Goal: Task Accomplishment & Management: Manage account settings

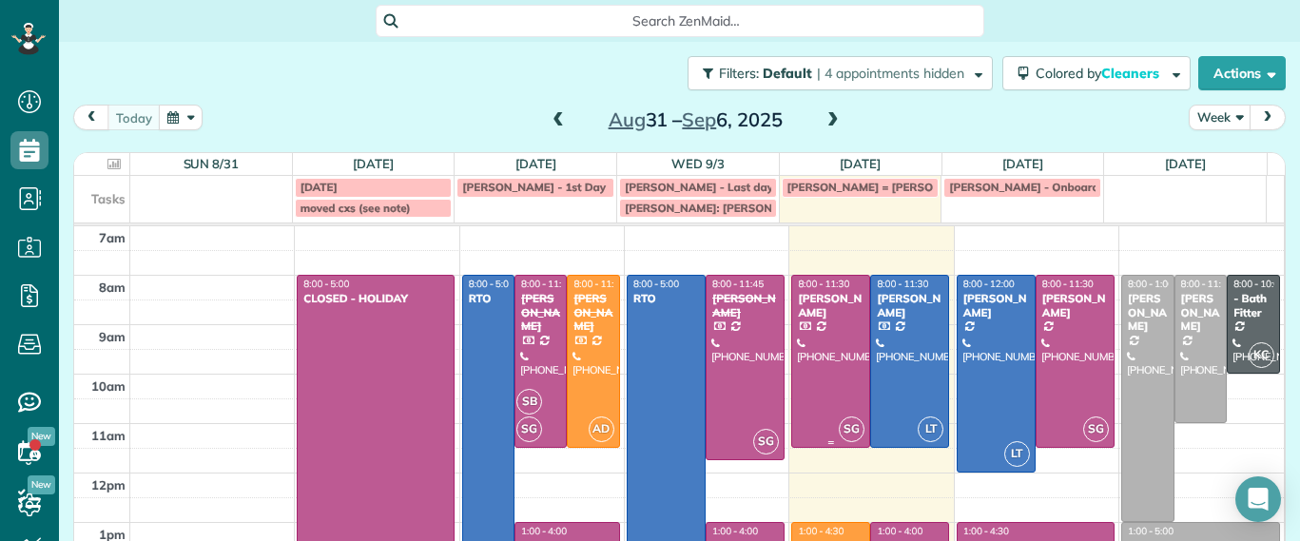
click at [795, 347] on div at bounding box center [830, 361] width 77 height 171
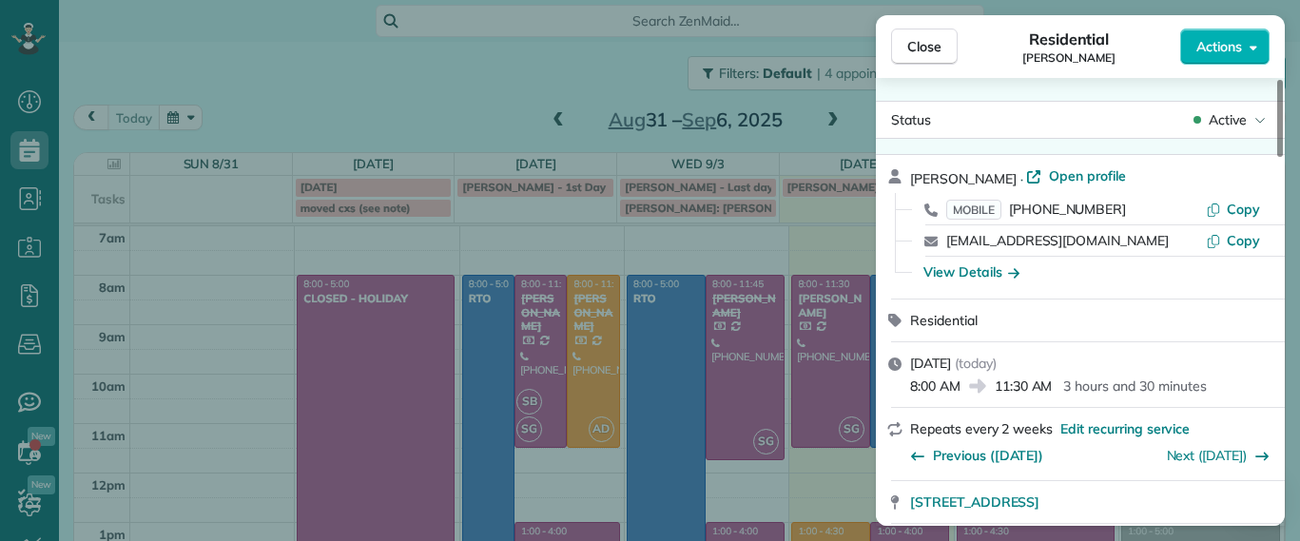
click at [1225, 116] on span "Active" at bounding box center [1228, 119] width 38 height 19
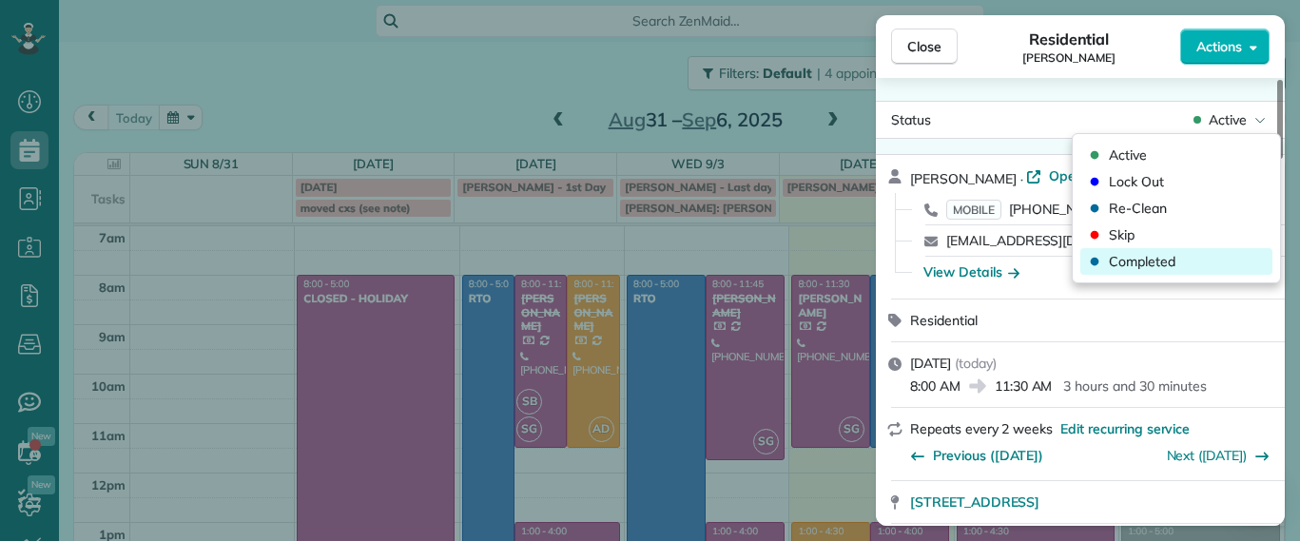
click at [1187, 259] on div "Completed" at bounding box center [1177, 261] width 192 height 27
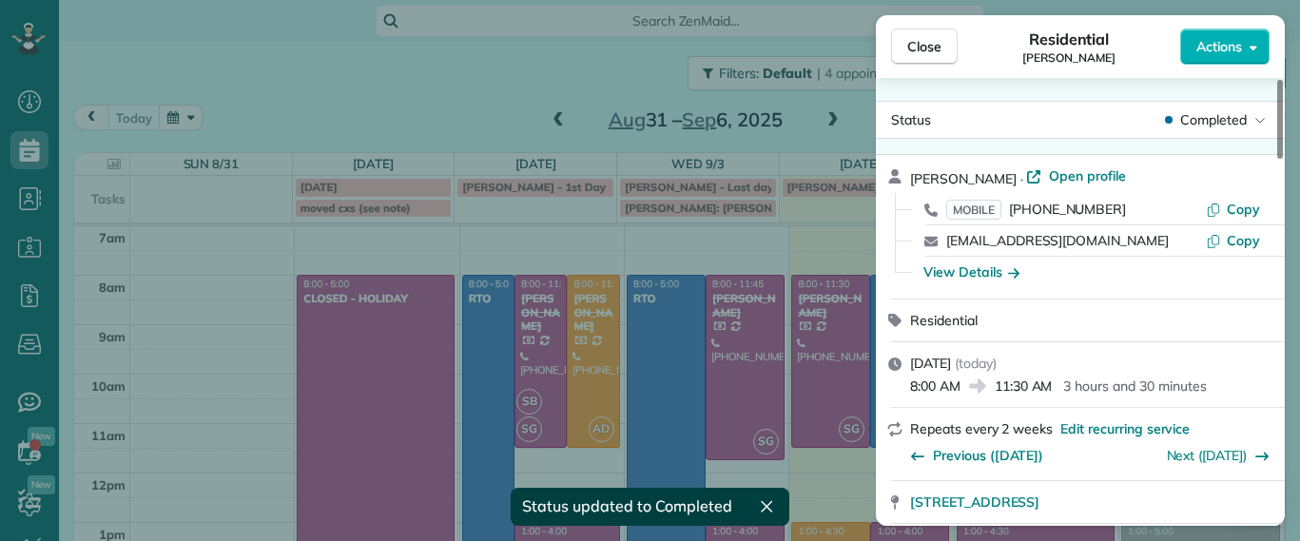
click at [852, 289] on div "Close Residential Madeline Brown Actions Status Completed Madeline Brown · Open…" at bounding box center [650, 270] width 1300 height 541
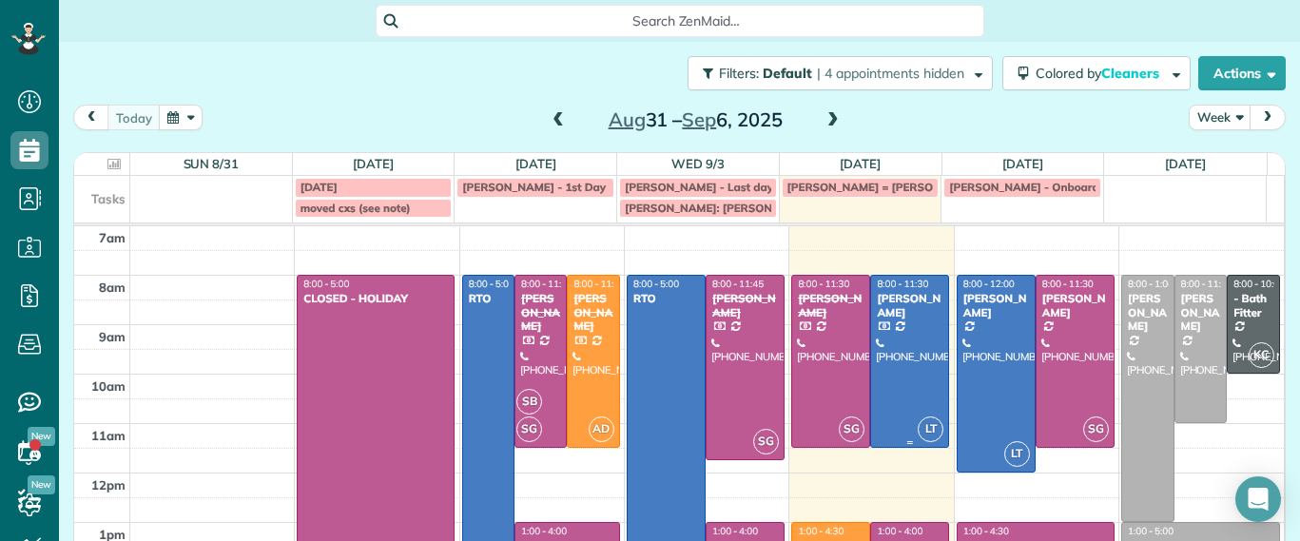
click at [876, 294] on div "[PERSON_NAME]" at bounding box center [910, 306] width 68 height 28
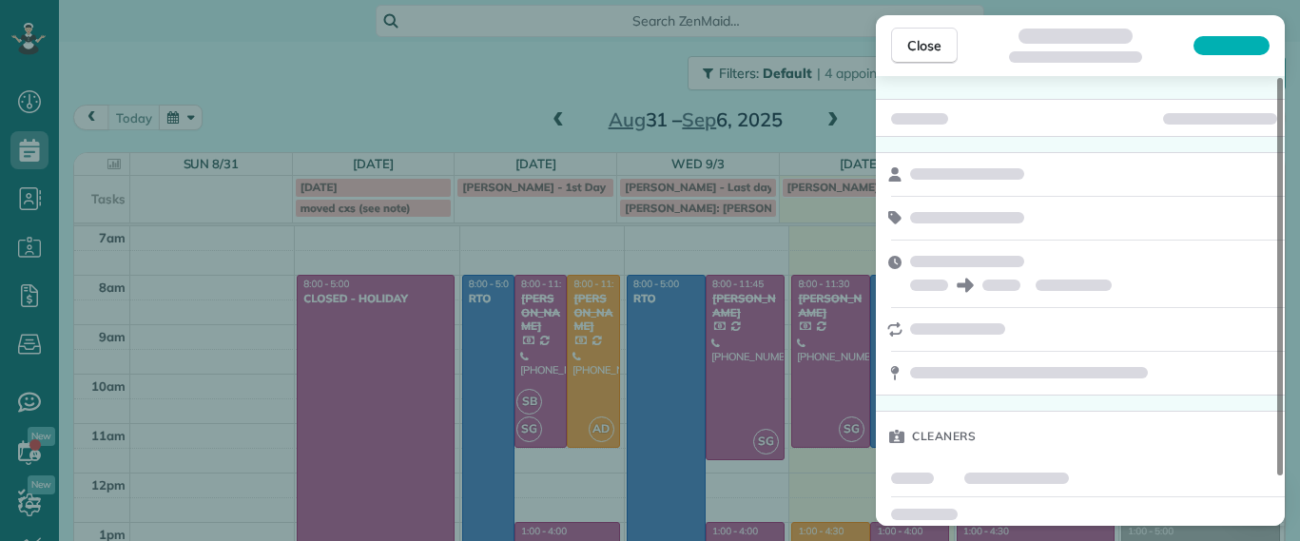
click at [1217, 116] on div at bounding box center [1220, 118] width 114 height 11
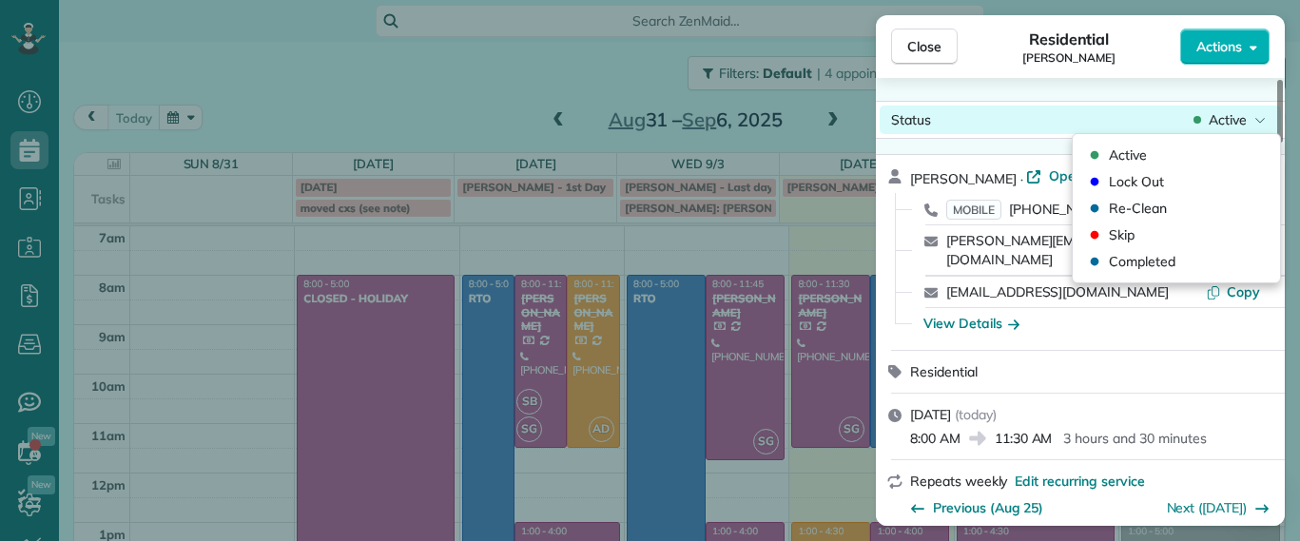
click at [1231, 127] on span "Active" at bounding box center [1228, 119] width 38 height 19
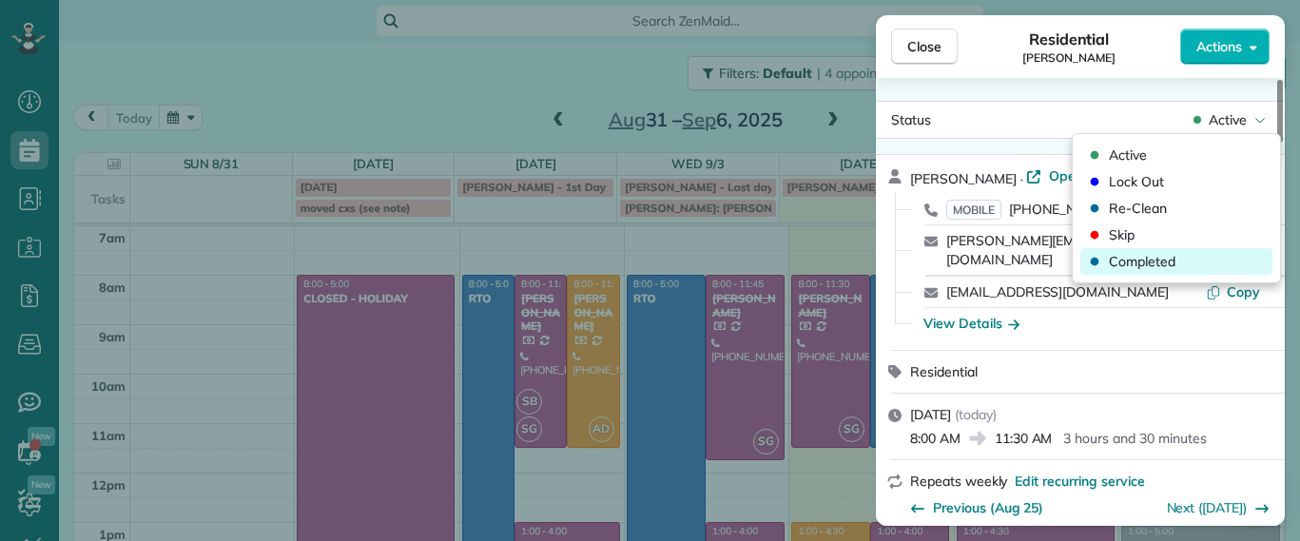
click at [1168, 260] on span "Completed" at bounding box center [1142, 261] width 67 height 19
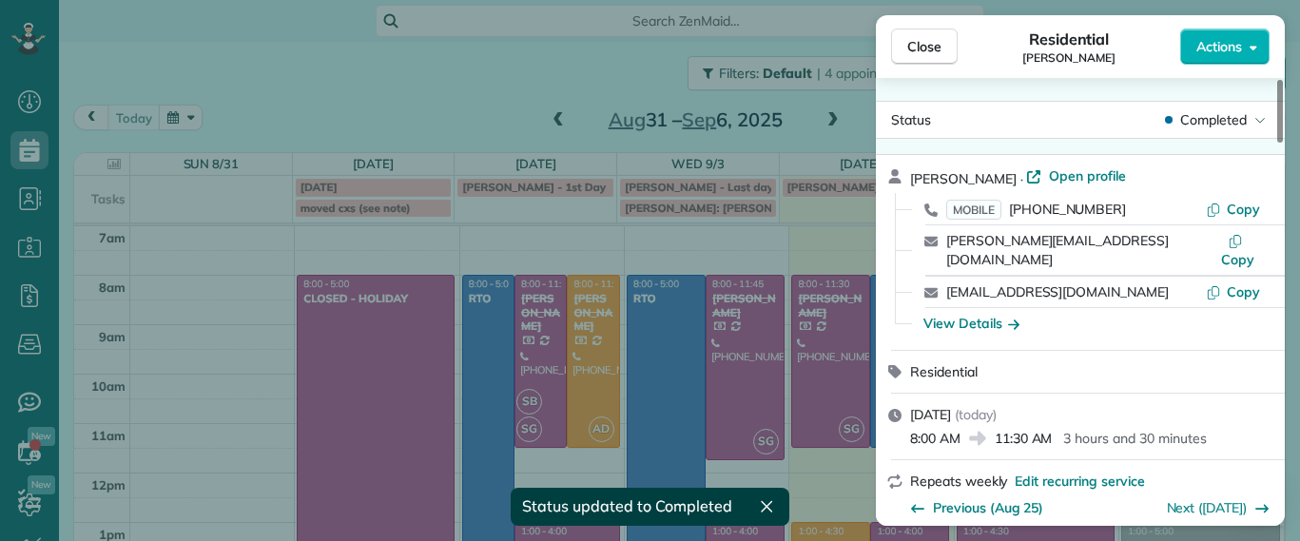
click at [855, 113] on div "Close Residential James Crenshaw Actions Status Completed James Crenshaw · Open…" at bounding box center [650, 270] width 1300 height 541
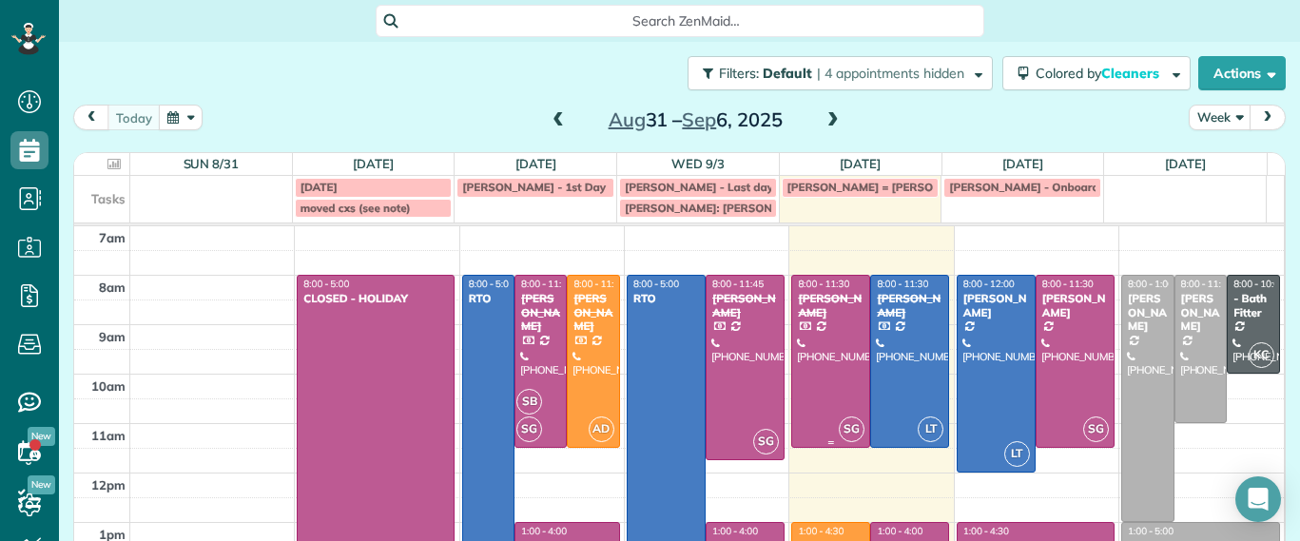
click at [813, 370] on div at bounding box center [830, 361] width 77 height 171
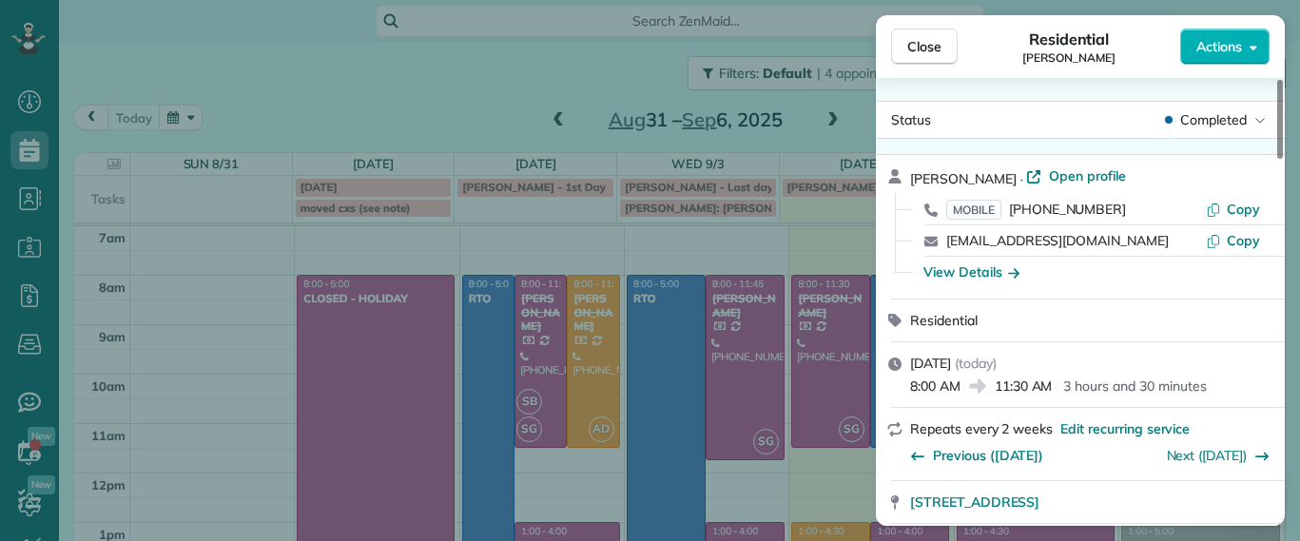
click at [736, 224] on div "Close Residential Madeline Brown Actions Status Completed Madeline Brown · Open…" at bounding box center [650, 270] width 1300 height 541
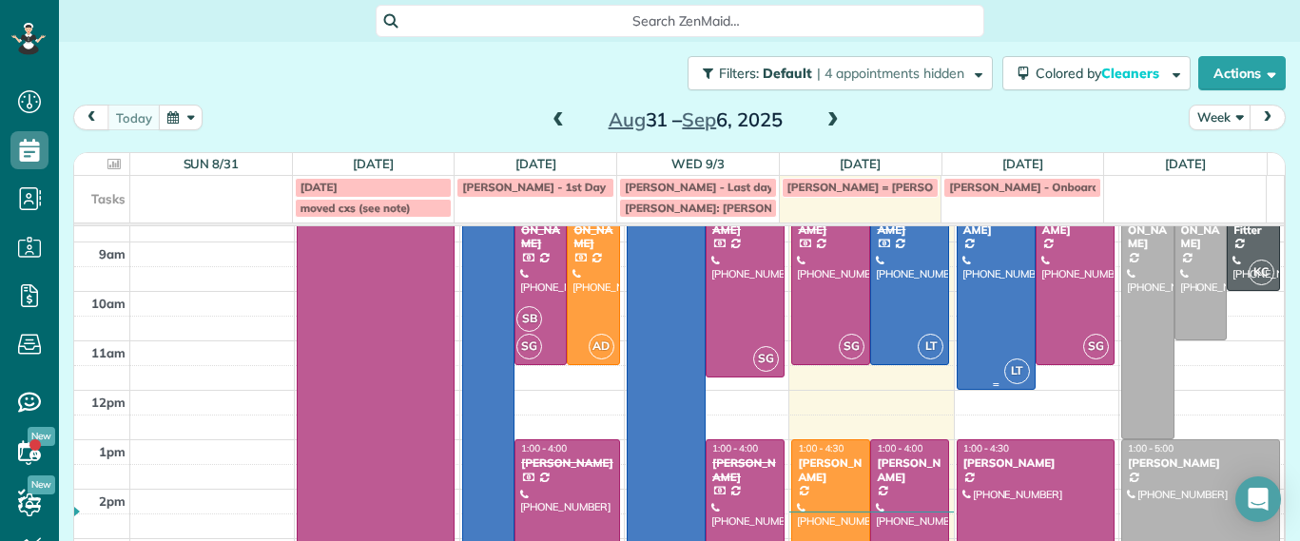
scroll to position [204, 0]
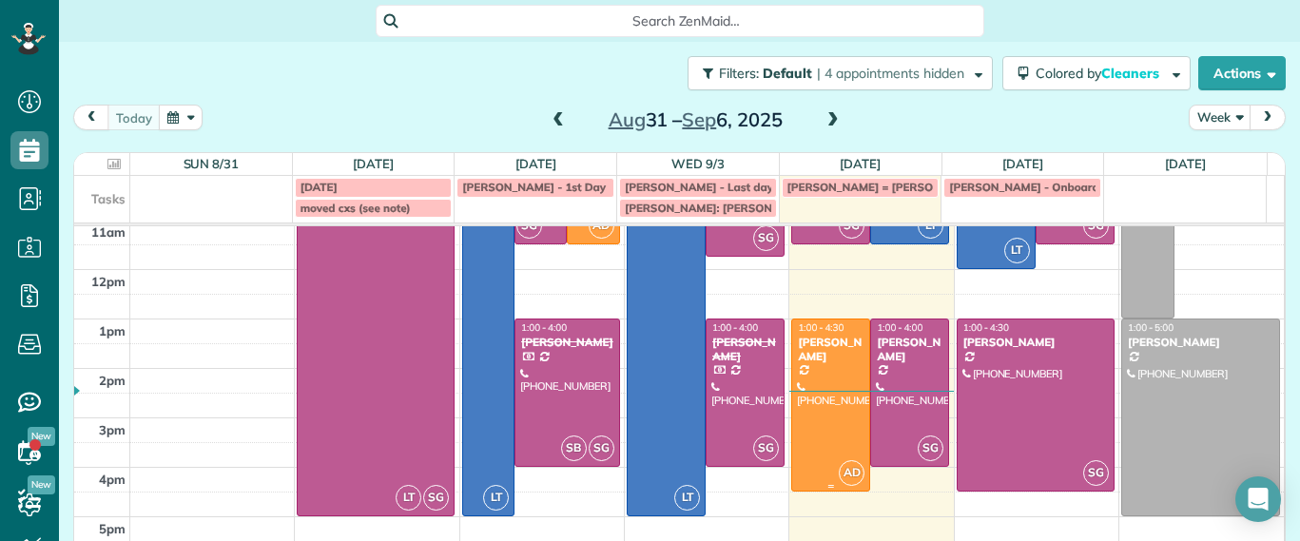
click at [810, 369] on div at bounding box center [830, 405] width 77 height 171
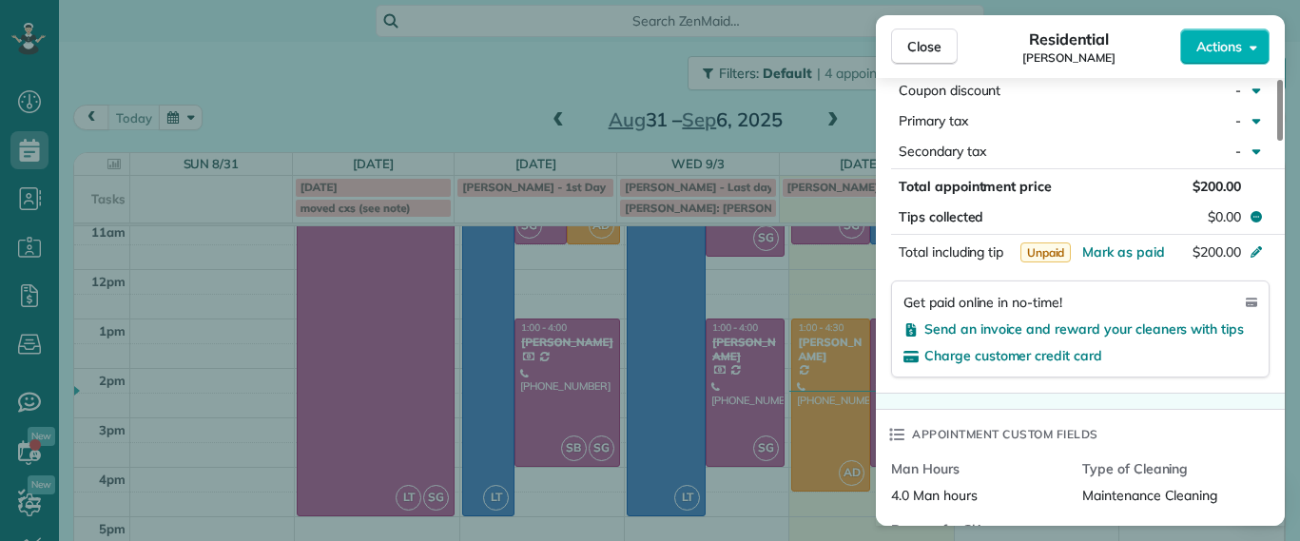
scroll to position [1075, 0]
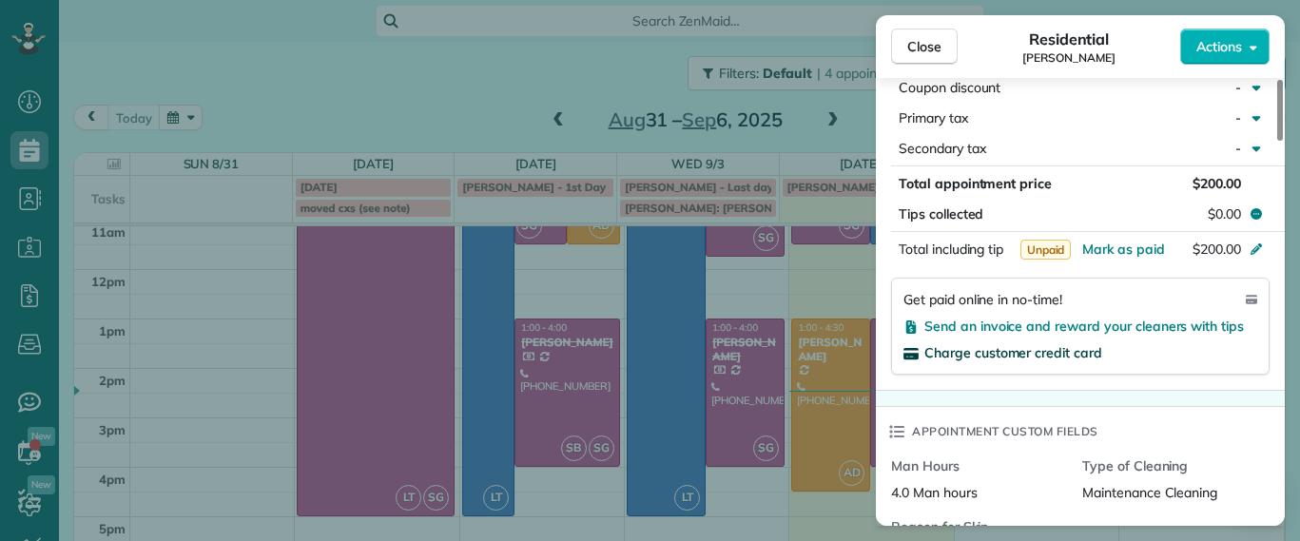
click at [1055, 352] on span "Charge customer credit card" at bounding box center [1014, 352] width 178 height 17
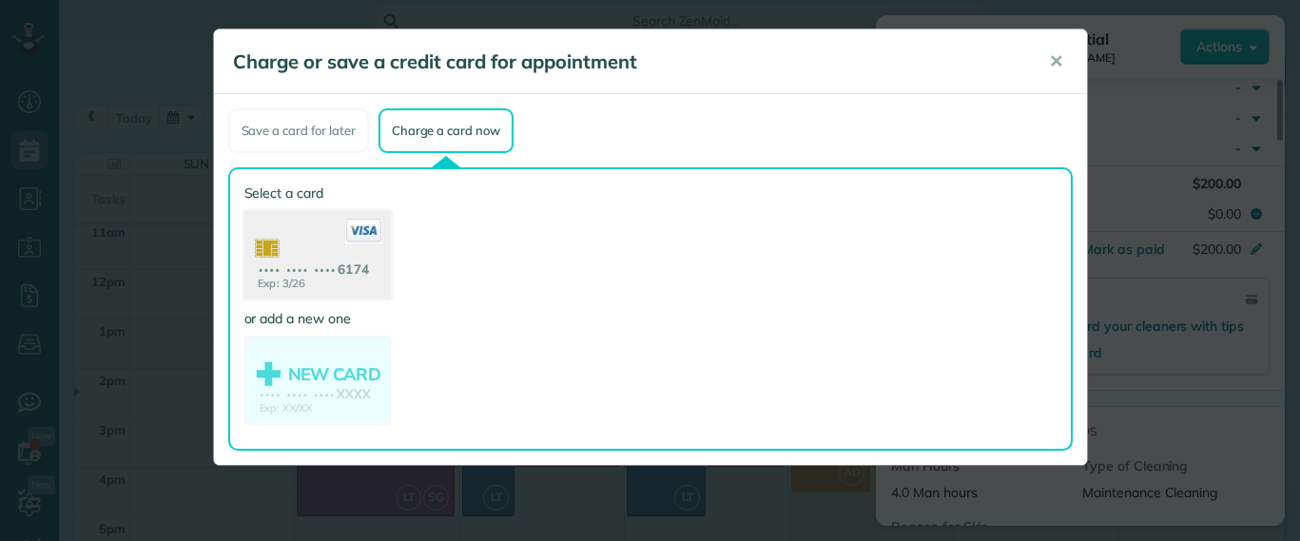
click at [340, 234] on use at bounding box center [317, 257] width 146 height 92
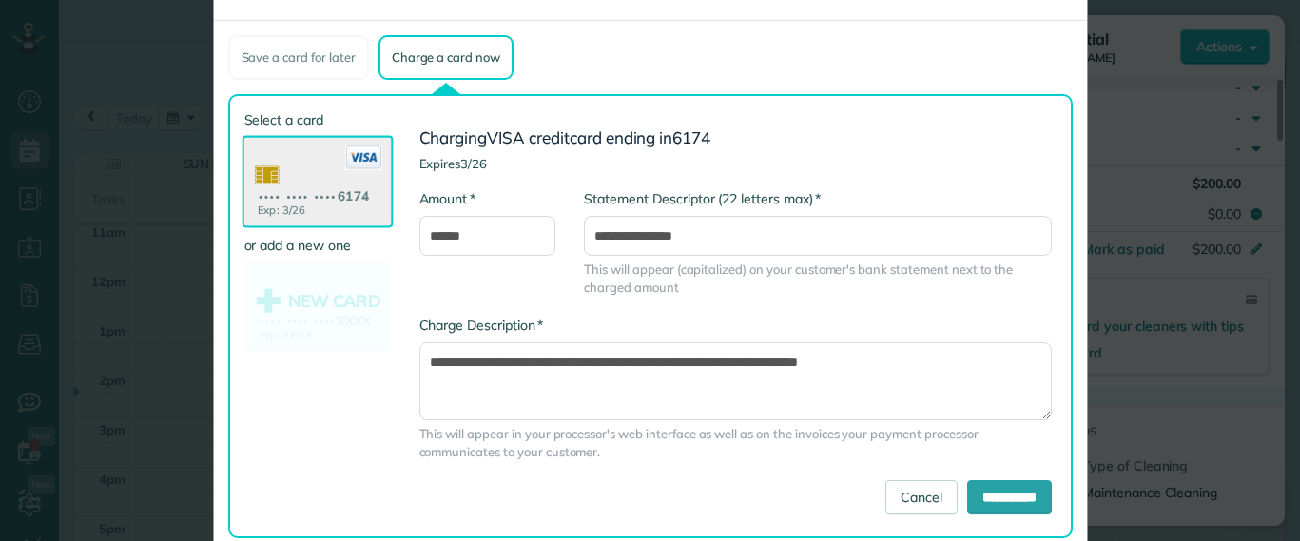
scroll to position [114, 0]
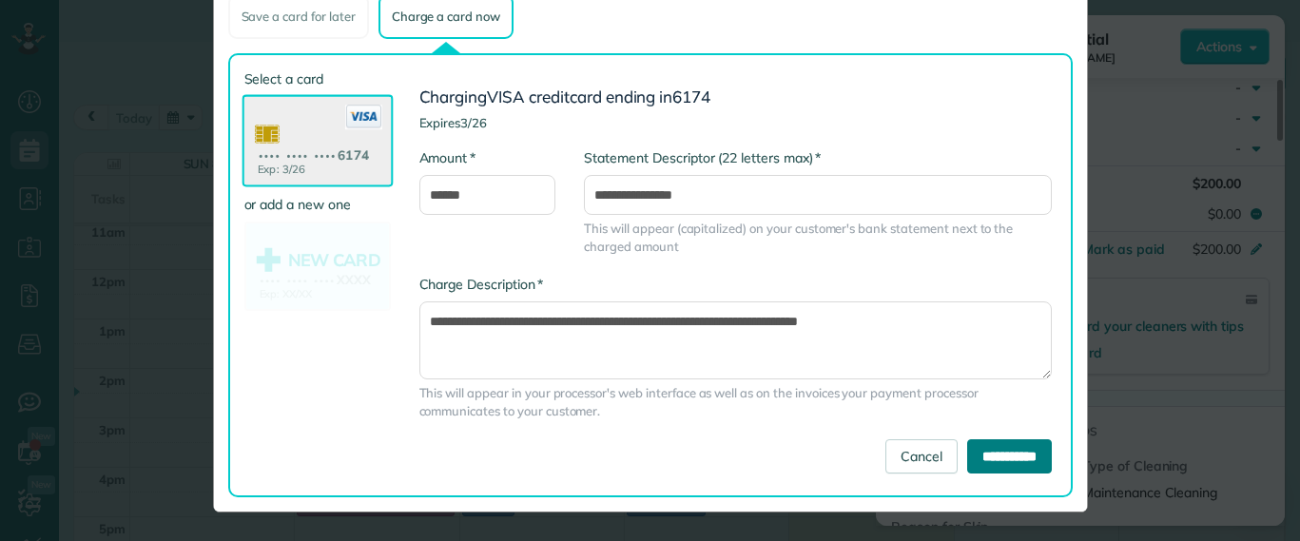
click at [977, 446] on input "**********" at bounding box center [1009, 456] width 85 height 34
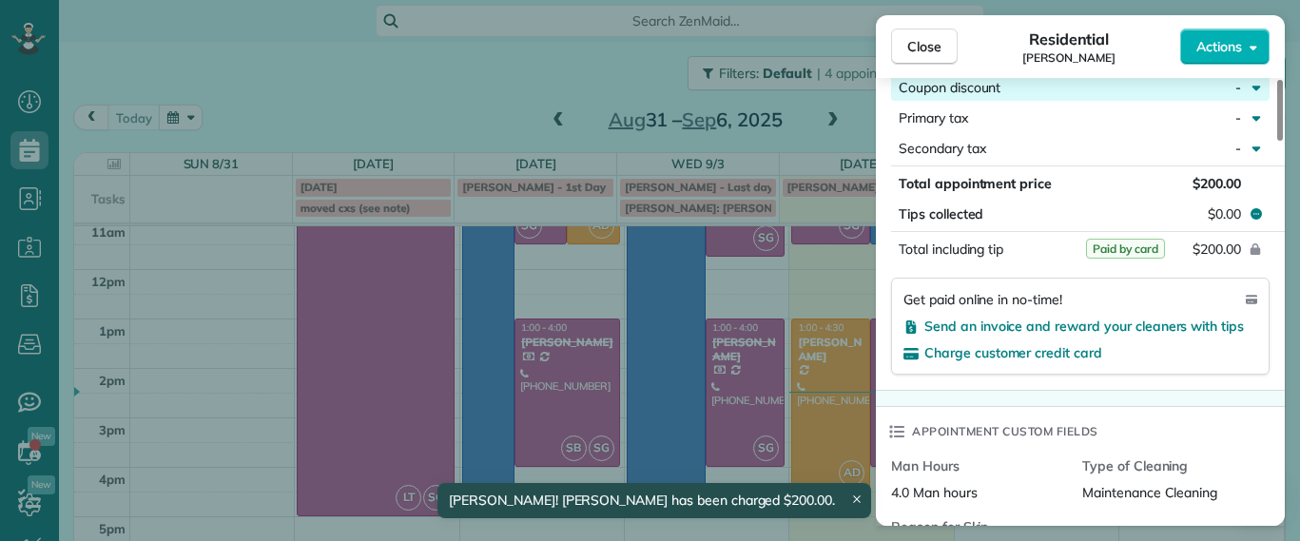
scroll to position [1071, 0]
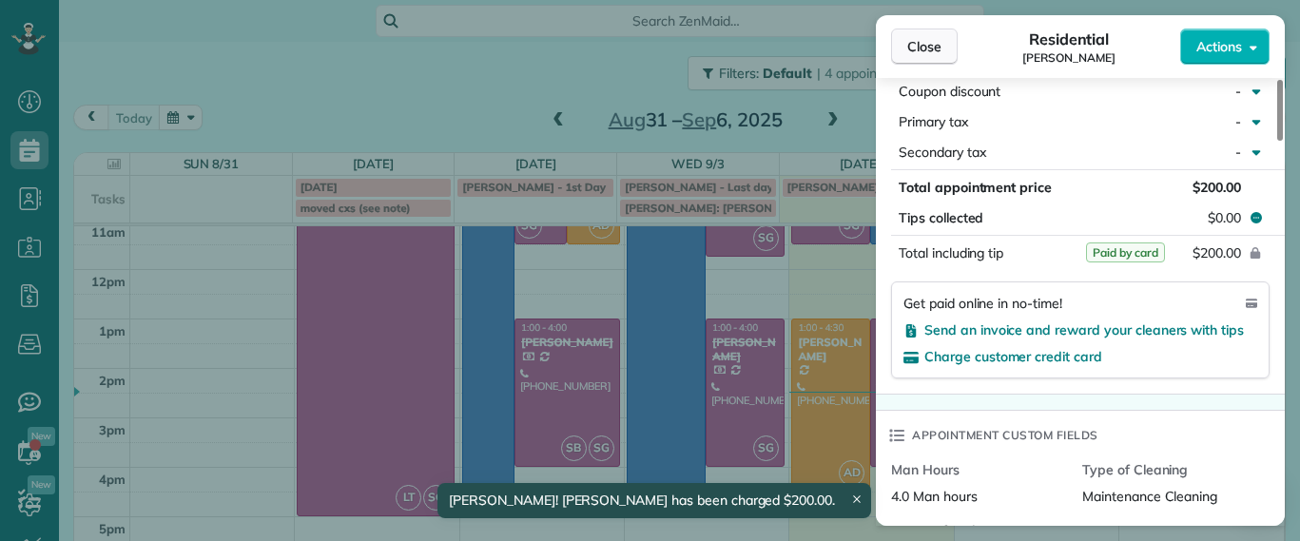
click at [916, 49] on span "Close" at bounding box center [925, 46] width 34 height 19
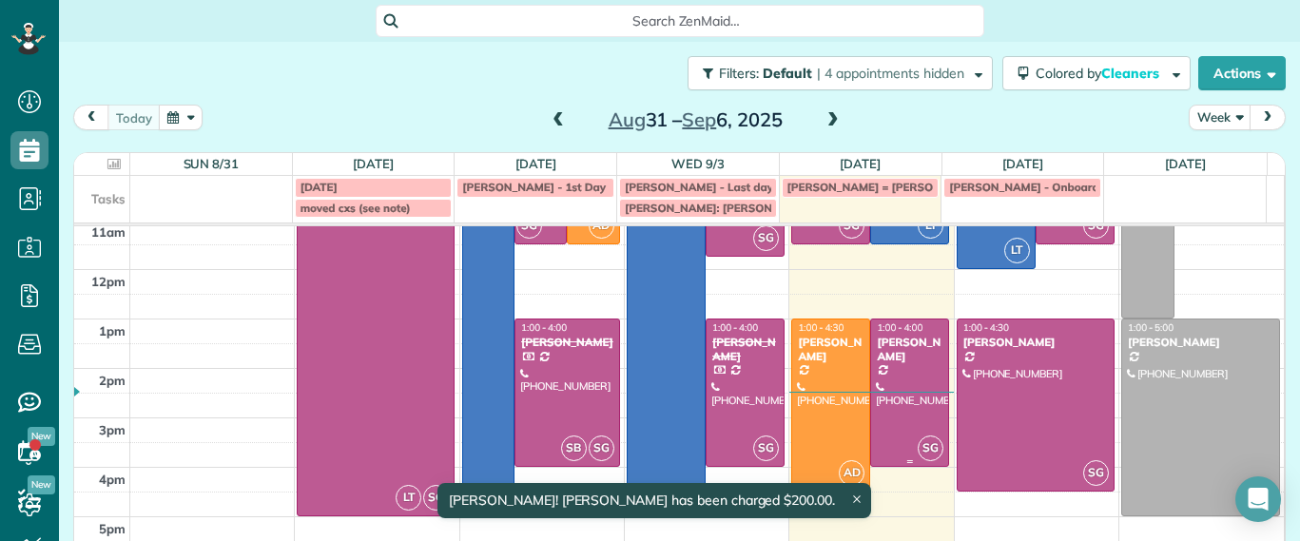
click at [901, 358] on div "[PERSON_NAME]" at bounding box center [910, 350] width 68 height 28
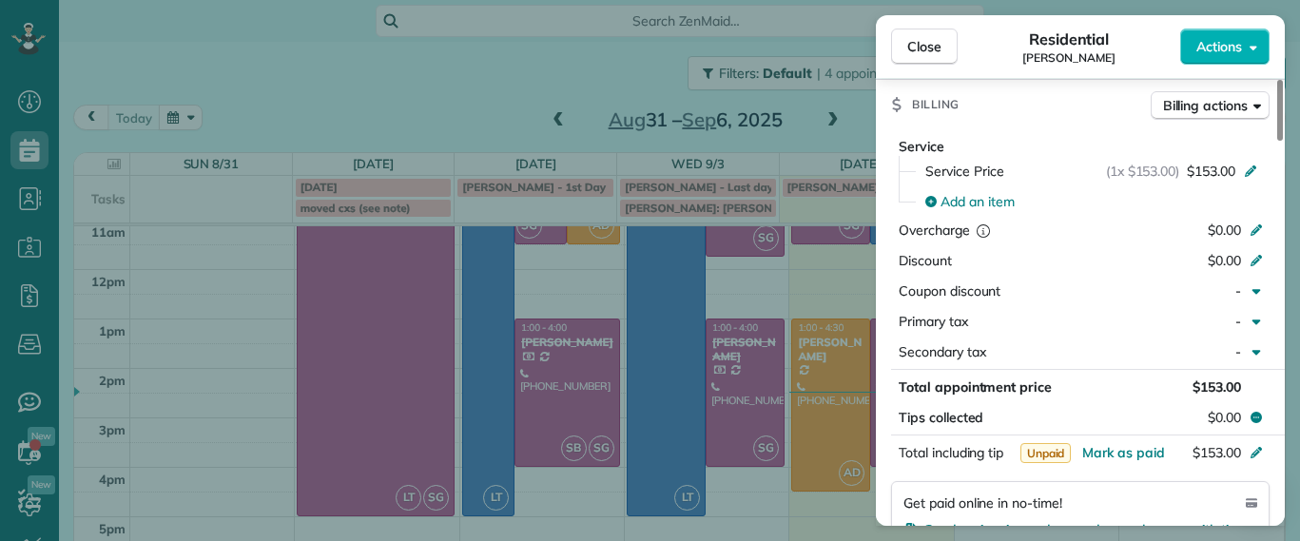
scroll to position [1195, 0]
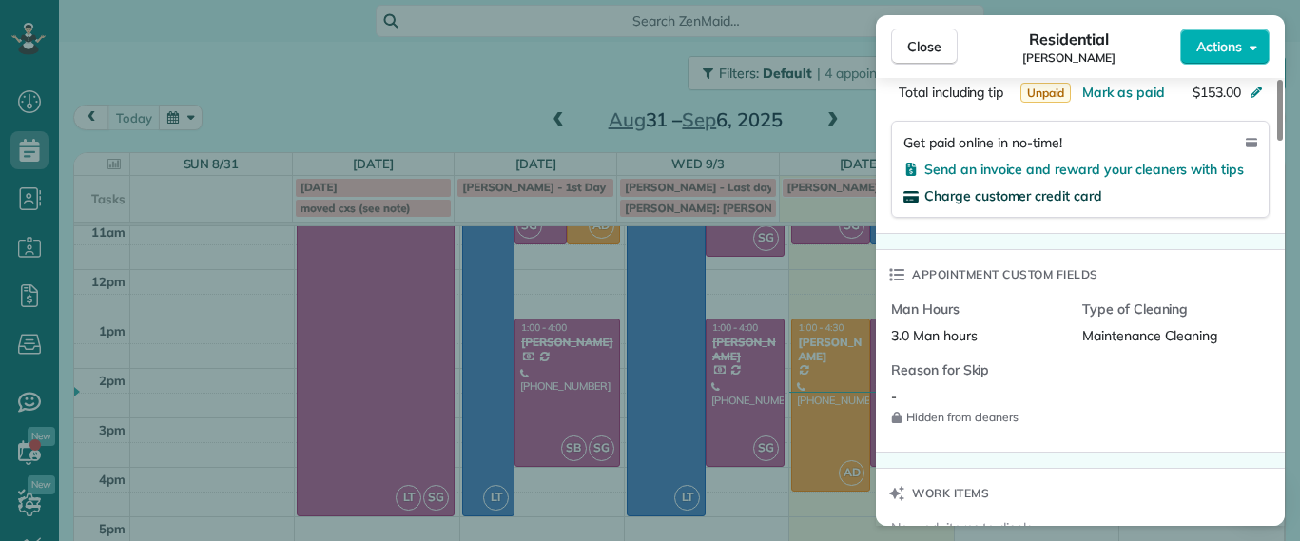
click at [1005, 195] on span "Charge customer credit card" at bounding box center [1014, 195] width 178 height 17
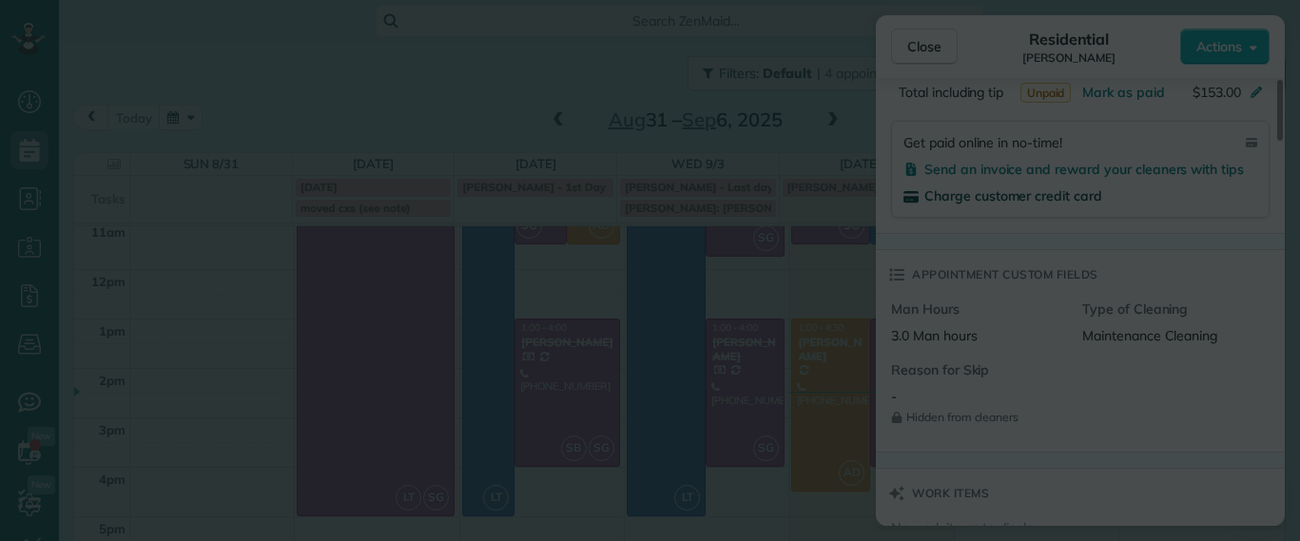
scroll to position [0, 0]
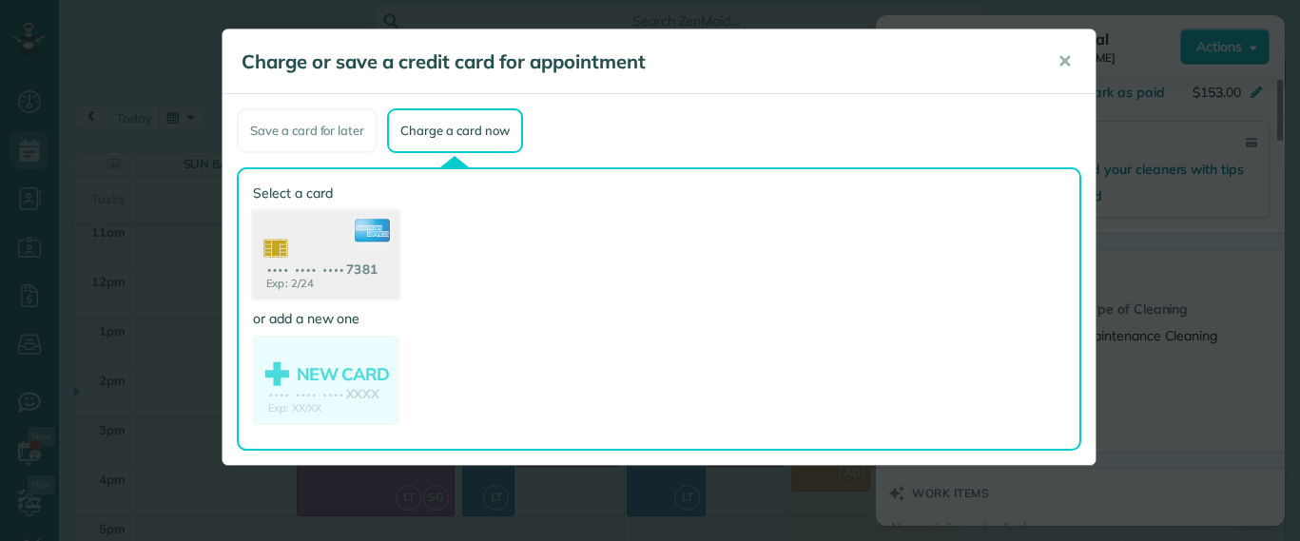
click at [333, 255] on use at bounding box center [326, 257] width 146 height 92
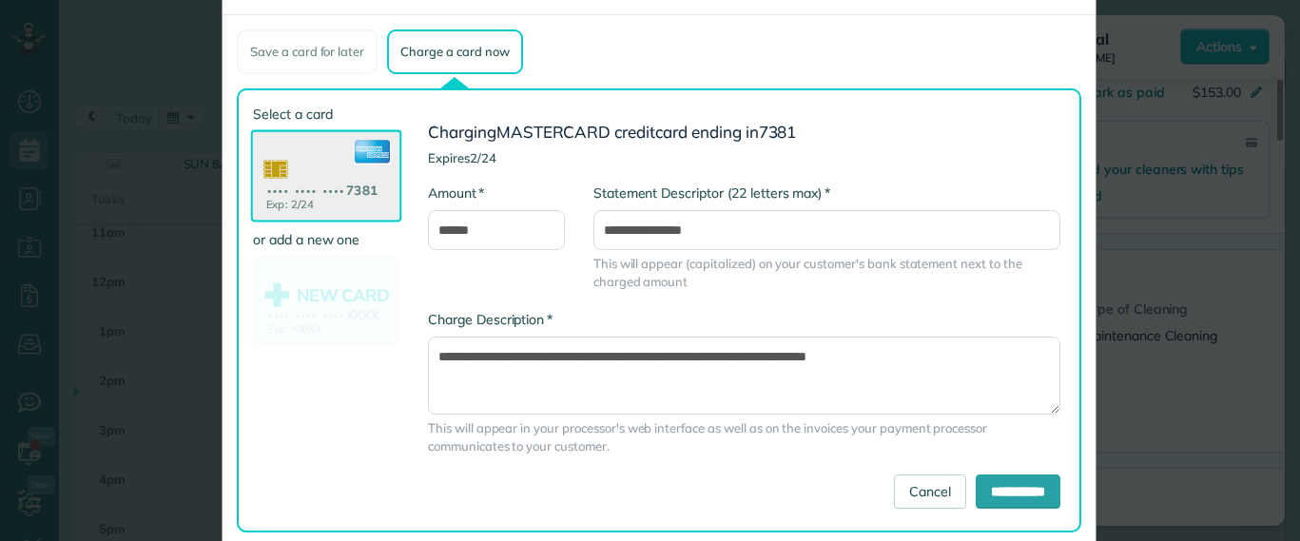
scroll to position [114, 0]
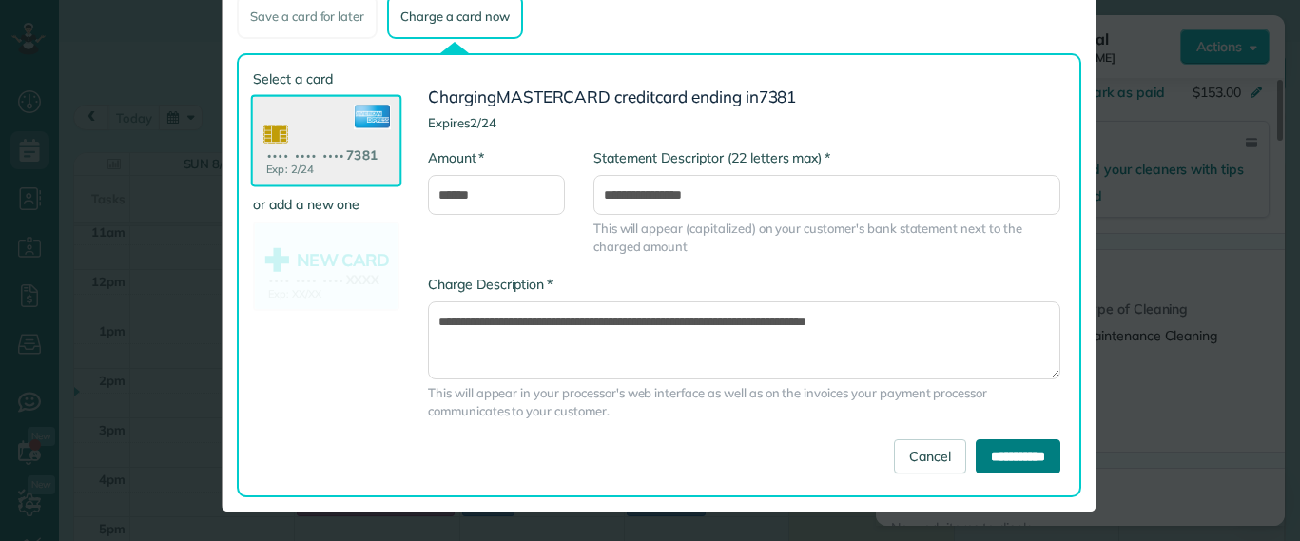
click at [994, 451] on input "**********" at bounding box center [1018, 456] width 85 height 34
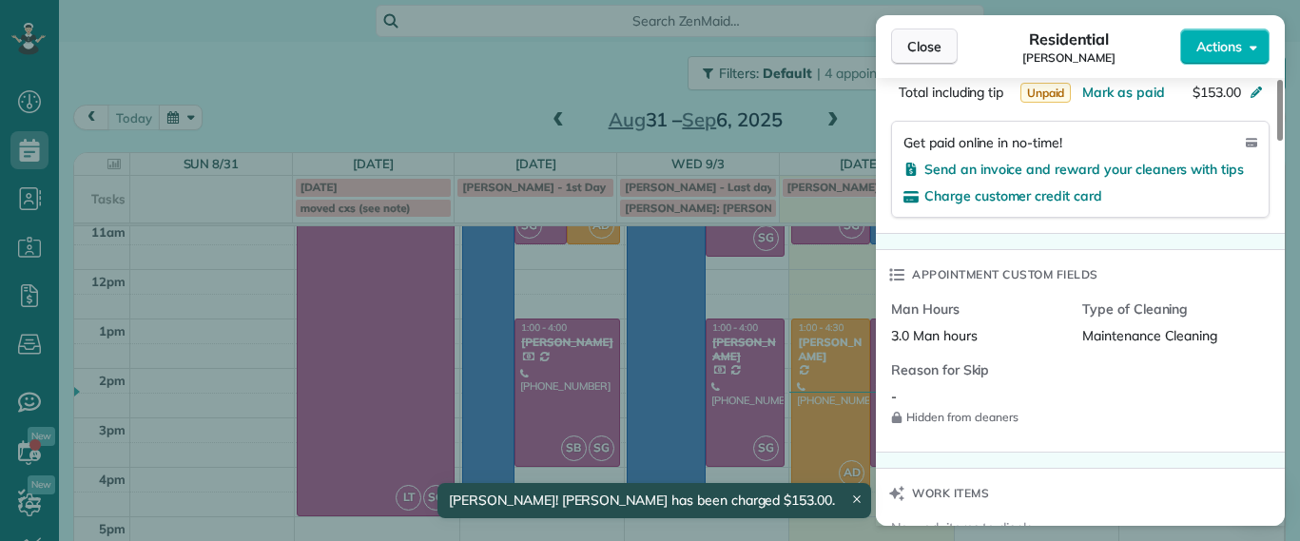
click at [923, 47] on span "Close" at bounding box center [925, 46] width 34 height 19
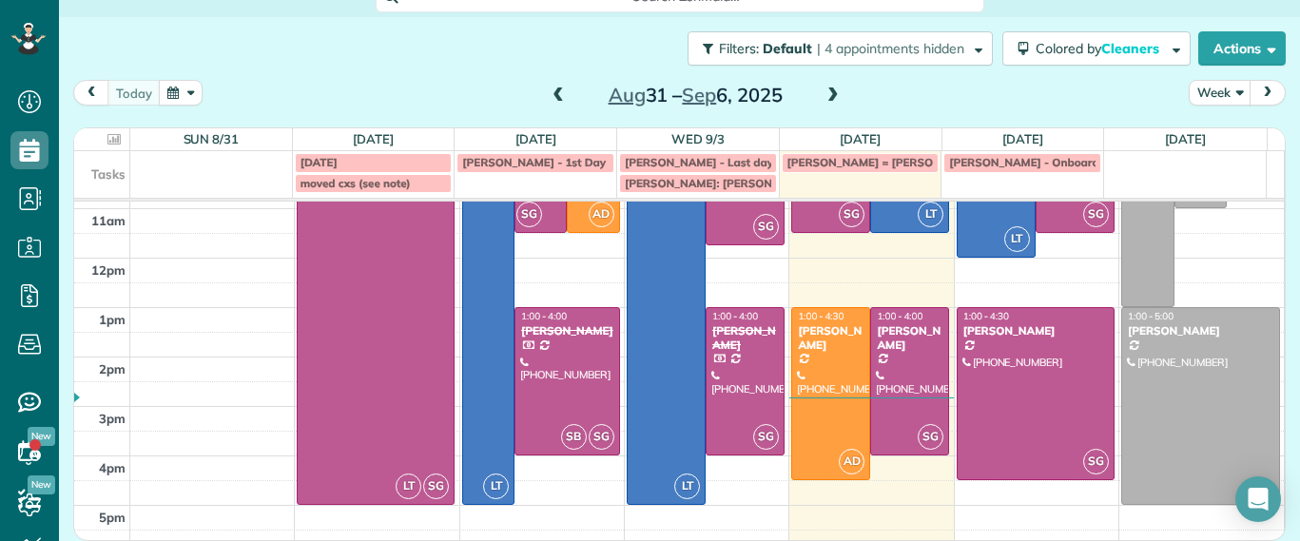
scroll to position [204, 0]
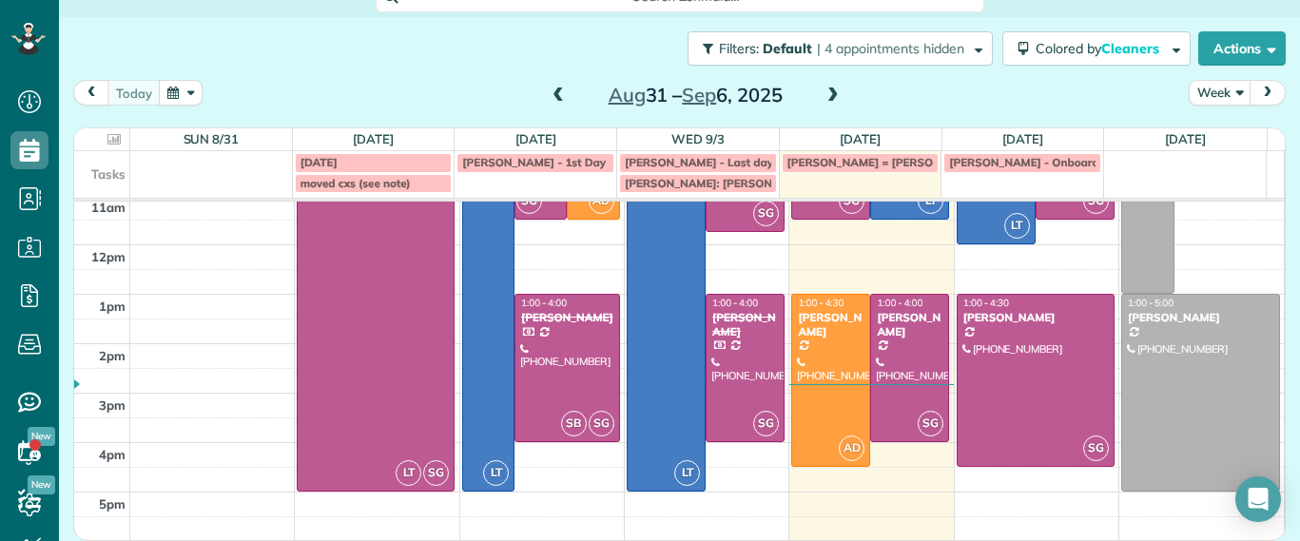
click at [794, 485] on div "7am 8am 9am 10am 11am 12pm 1pm 2pm 3pm 4pm 5pm LT SG 8:00 - 5:00 CLOSED - HOLID…" at bounding box center [679, 269] width 1210 height 543
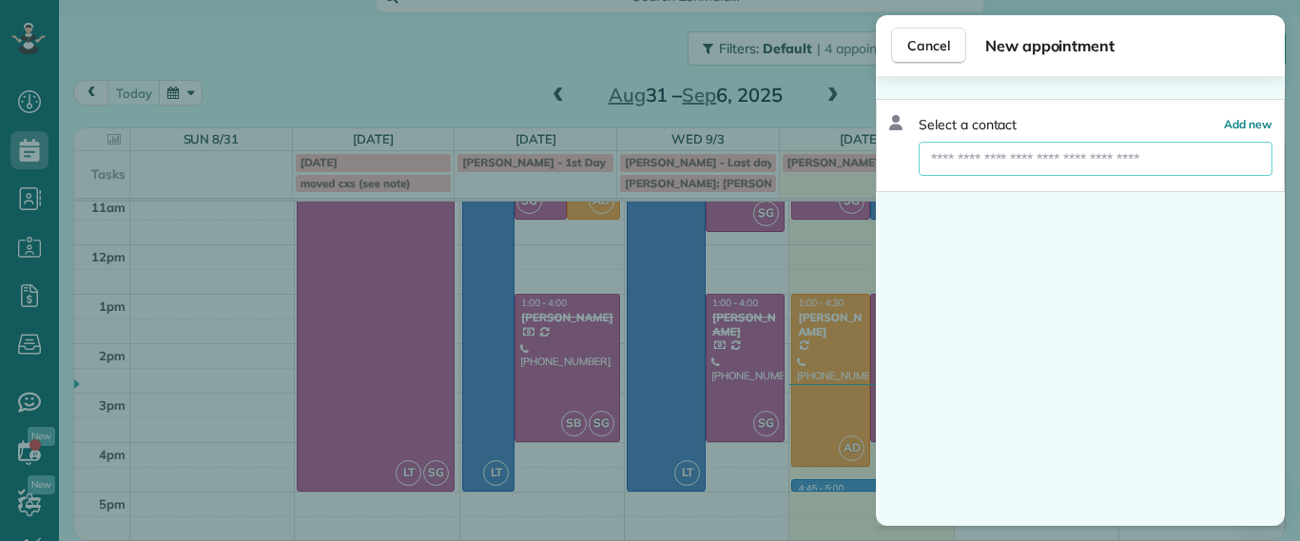
click at [1027, 162] on input "text" at bounding box center [1096, 159] width 354 height 34
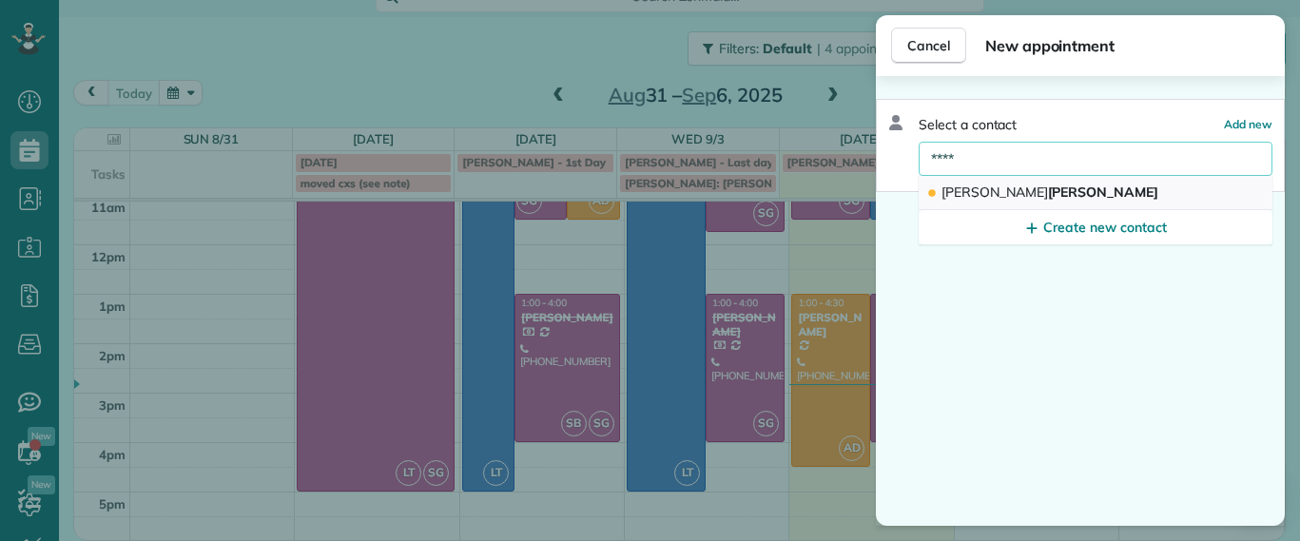
type input "****"
click at [1004, 195] on span "Lila Jenkins" at bounding box center [1050, 192] width 217 height 17
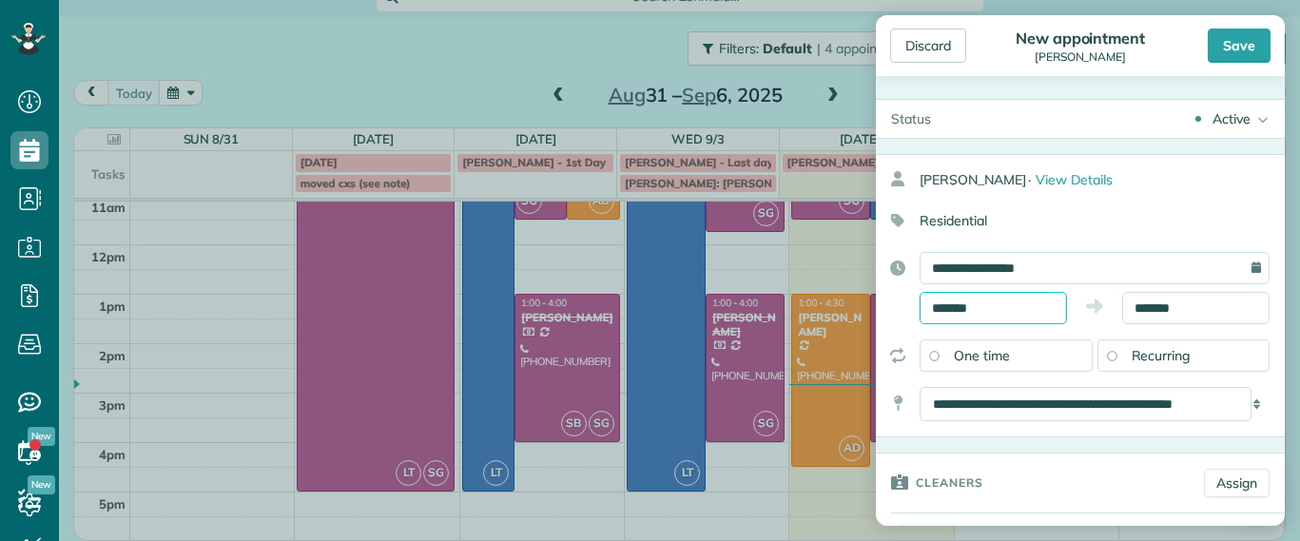
click at [986, 306] on input "*******" at bounding box center [993, 308] width 147 height 32
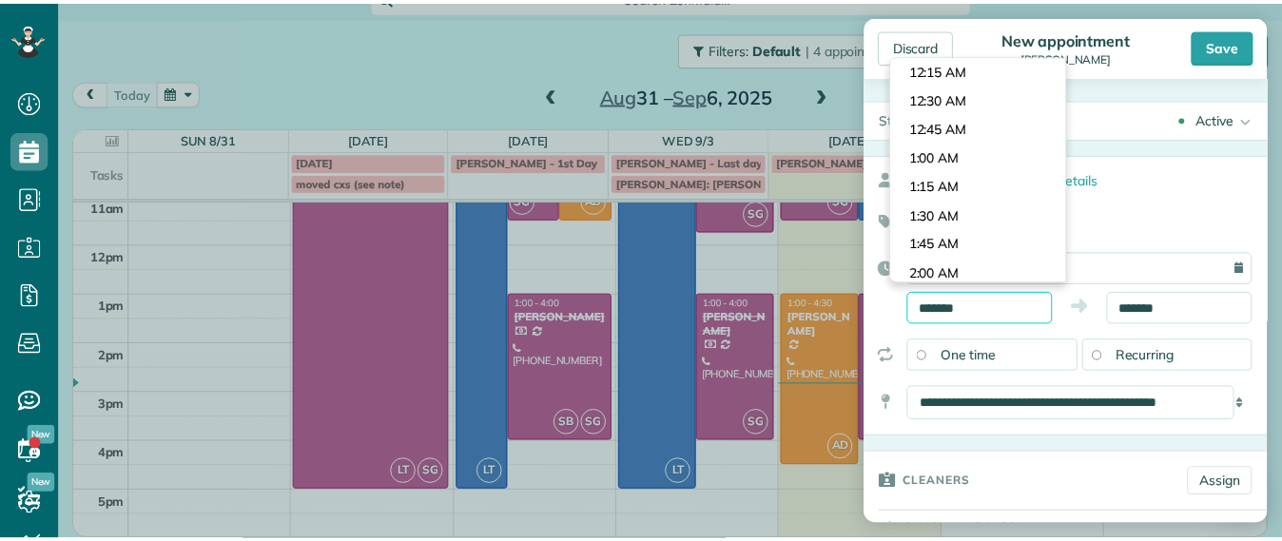
scroll to position [1887, 0]
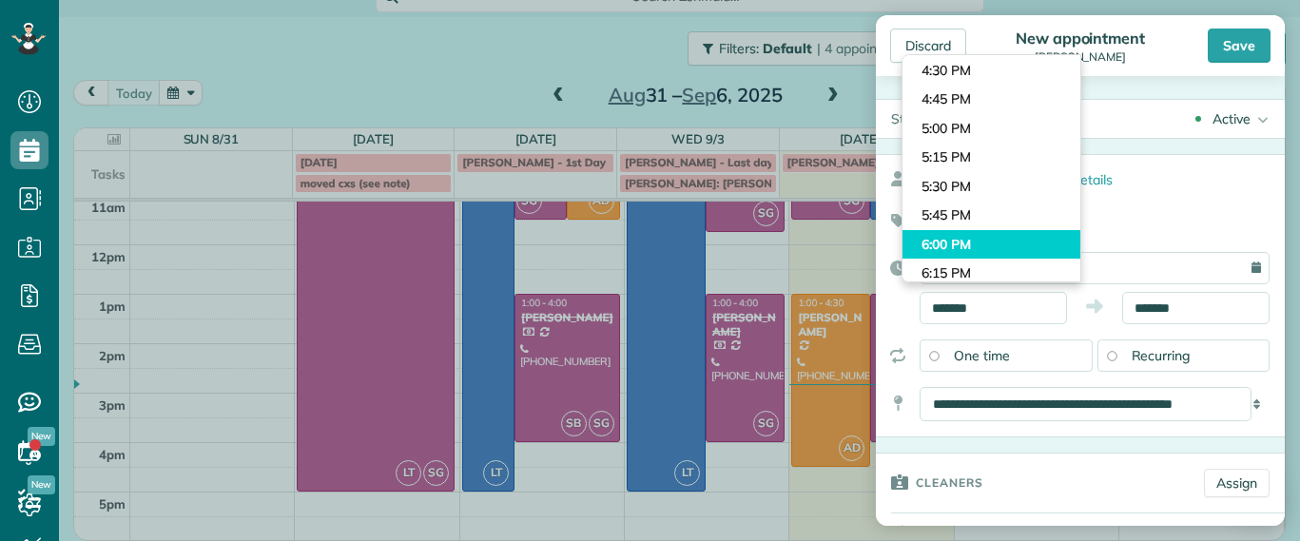
type input "*******"
click at [955, 238] on body "Dashboard Scheduling Calendar View List View Dispatch View - Weekly scheduling …" at bounding box center [650, 270] width 1300 height 541
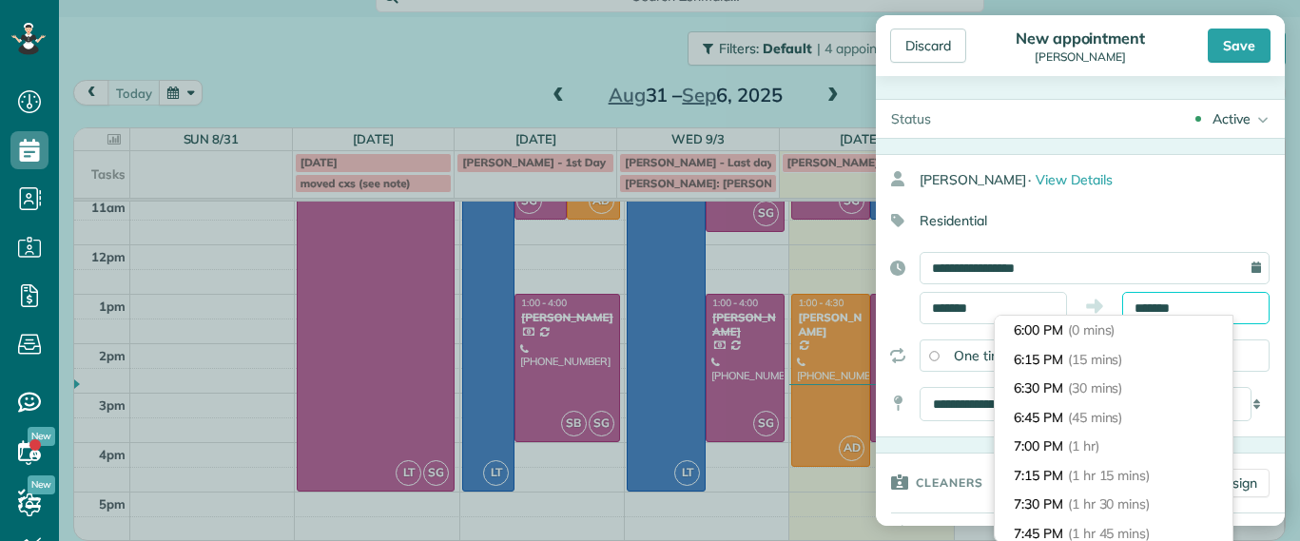
click at [1179, 307] on input "*******" at bounding box center [1195, 308] width 147 height 32
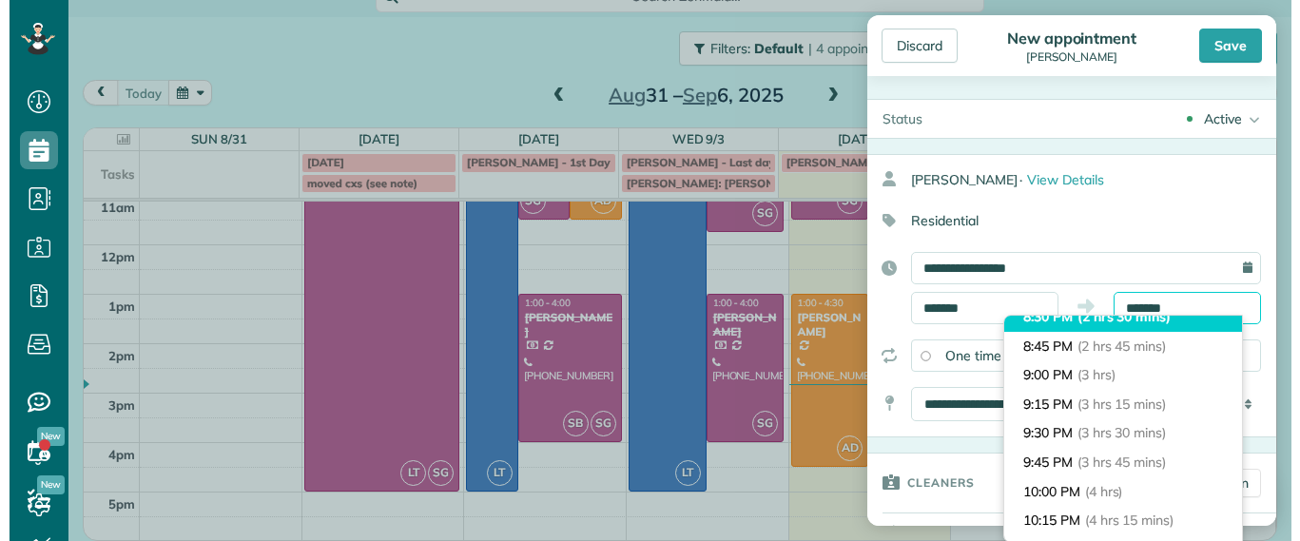
scroll to position [357, 0]
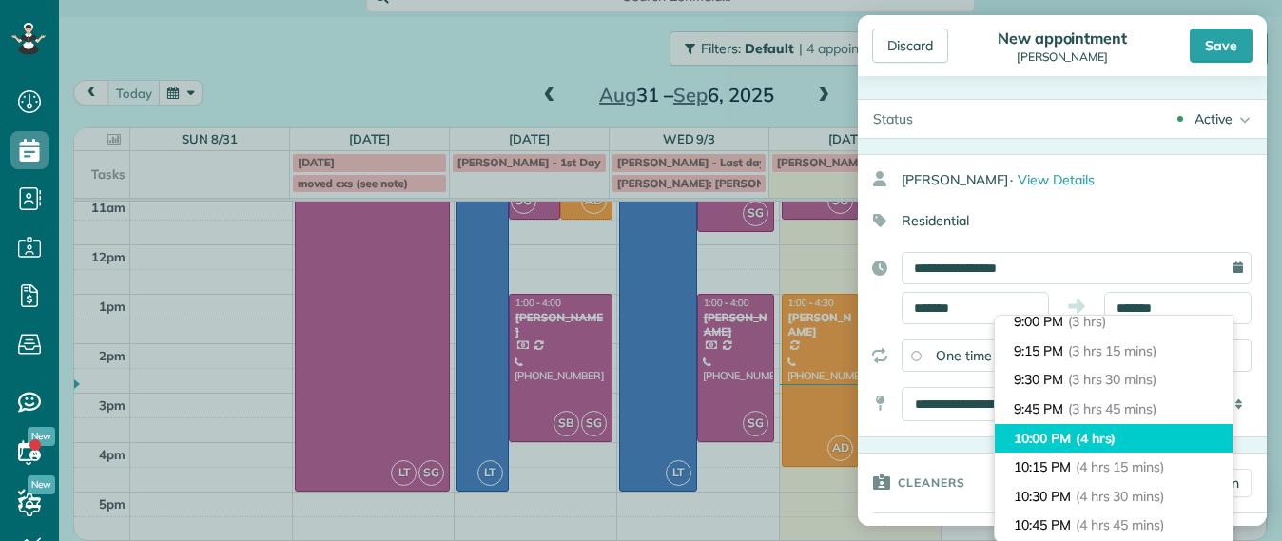
type input "********"
click at [1107, 428] on li "10:00 PM (4 hrs)" at bounding box center [1114, 438] width 238 height 29
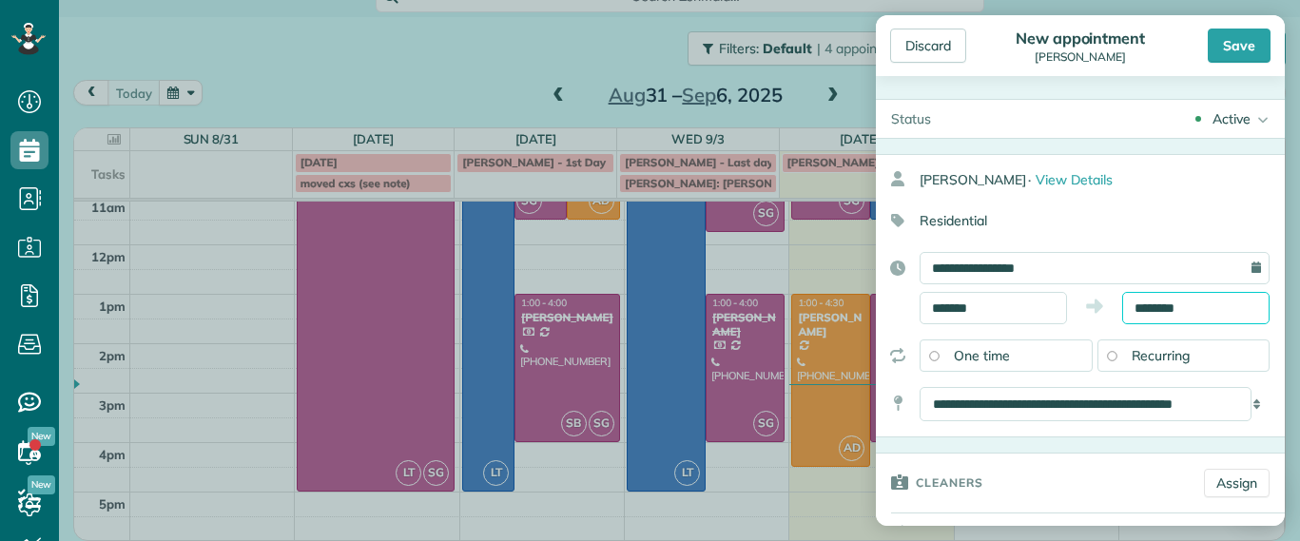
scroll to position [238, 0]
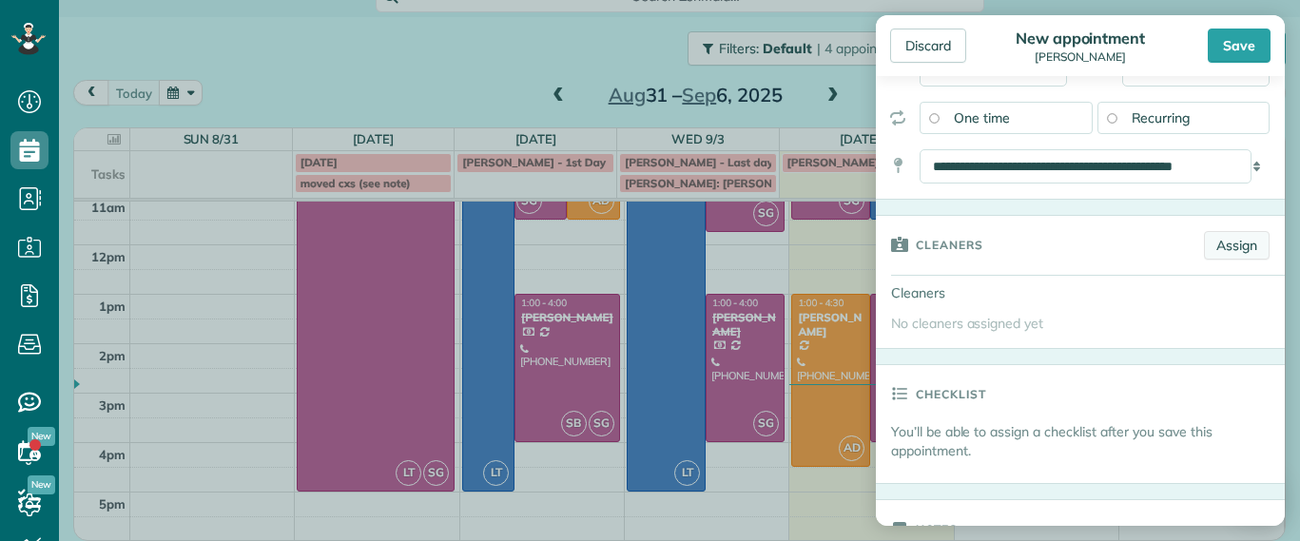
click at [1214, 244] on link "Assign" at bounding box center [1237, 245] width 66 height 29
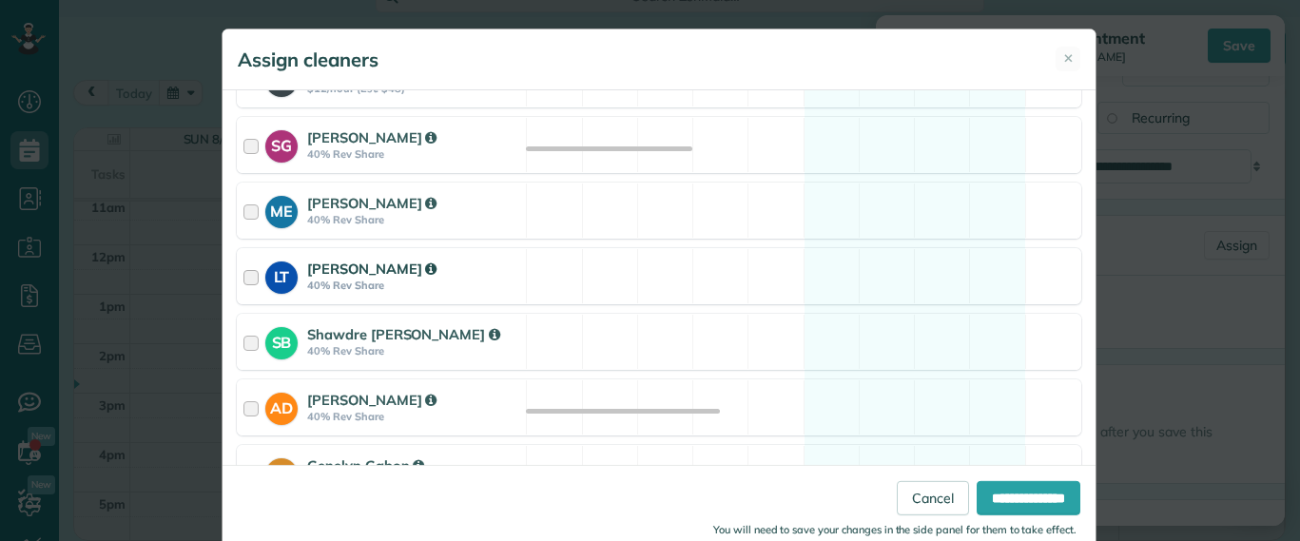
scroll to position [439, 0]
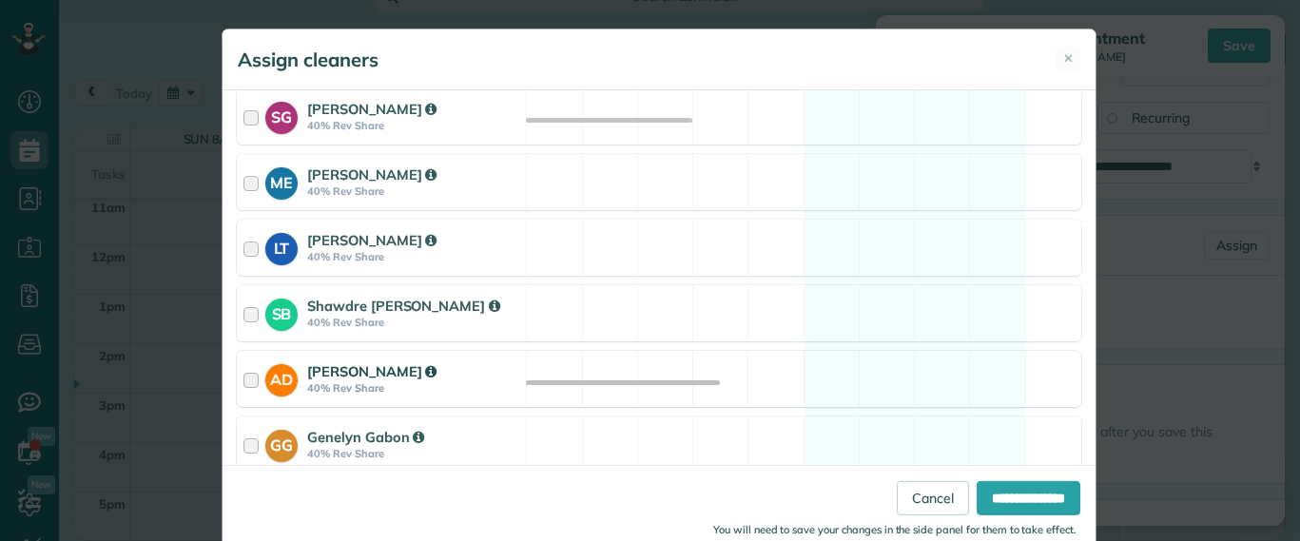
click at [709, 362] on div "AD Ashley Davis 40% Rev Share Available" at bounding box center [659, 379] width 845 height 56
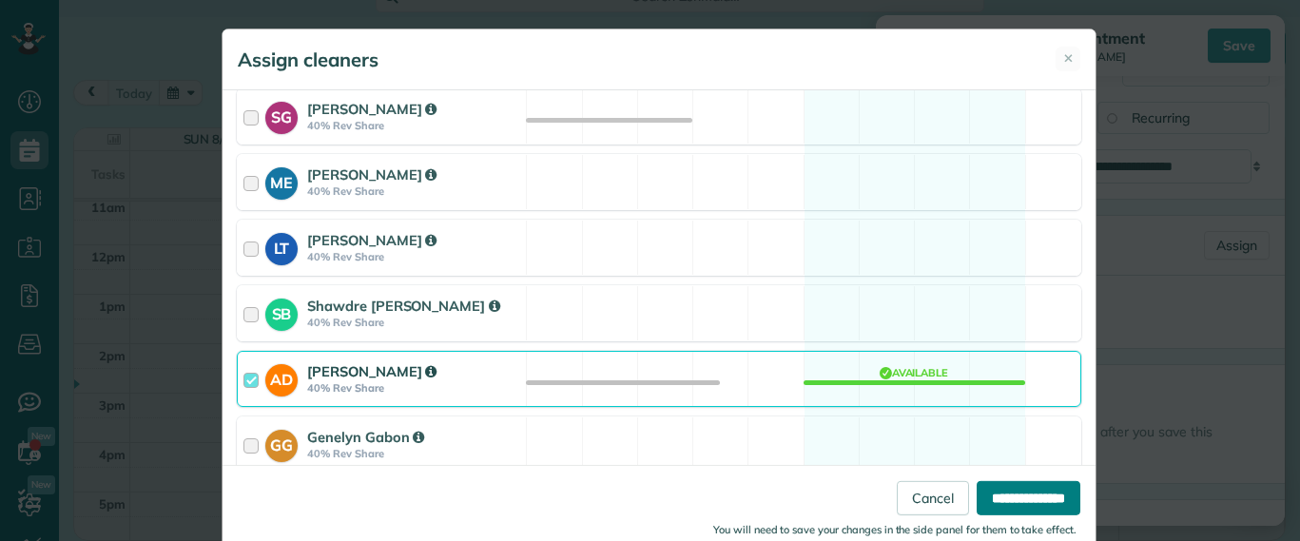
click at [1005, 507] on input "**********" at bounding box center [1029, 498] width 104 height 34
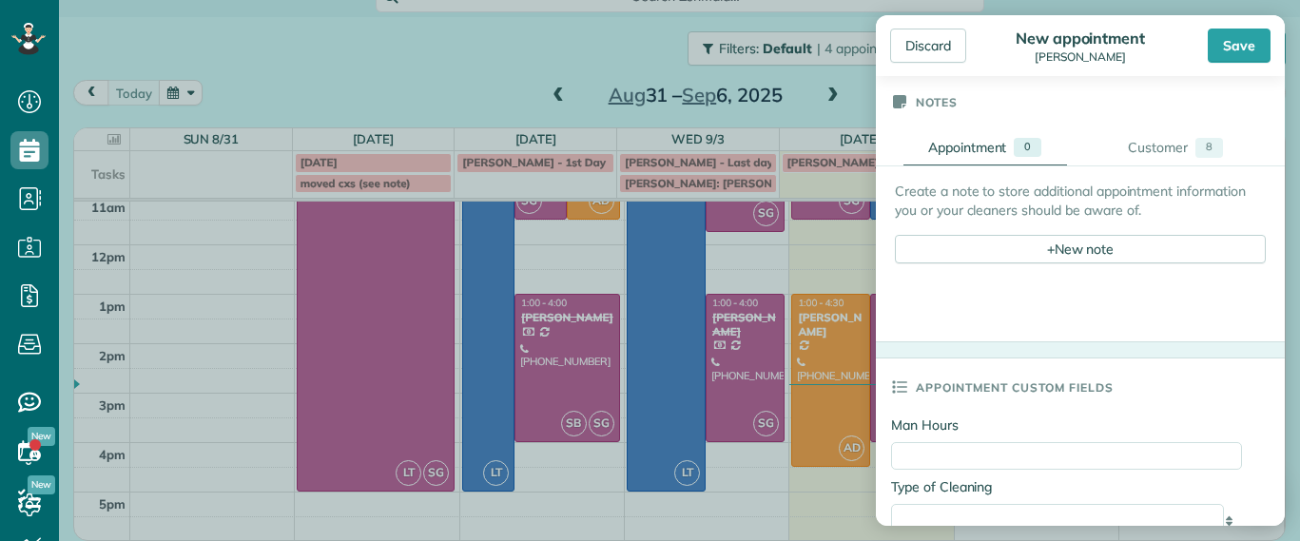
scroll to position [832, 0]
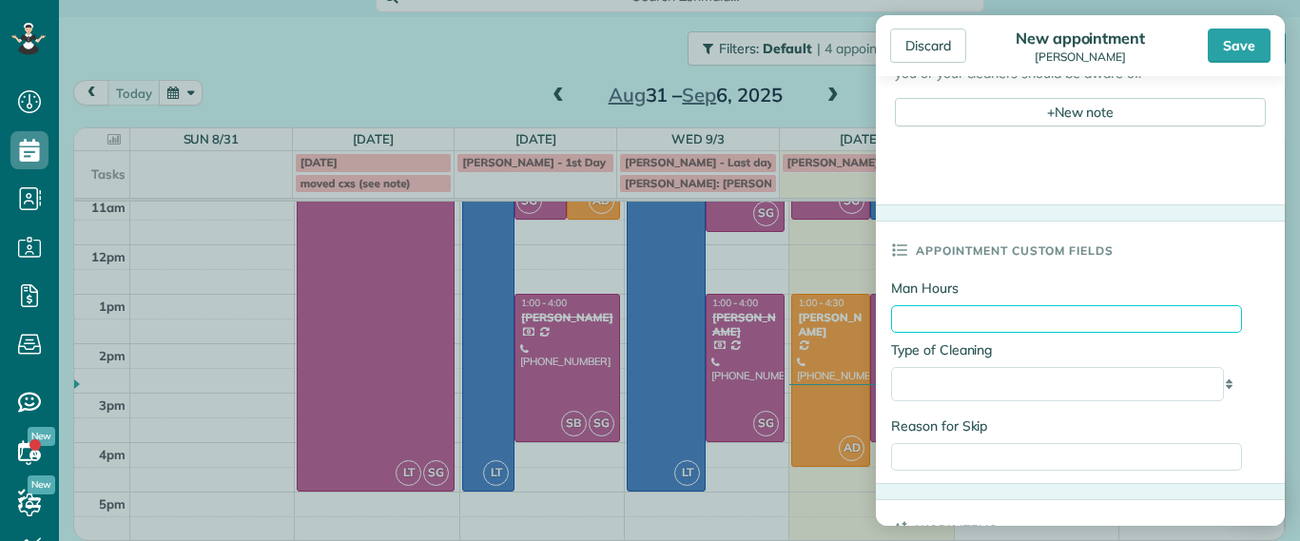
click at [1130, 325] on input "Man Hours" at bounding box center [1066, 319] width 351 height 28
type input "*"
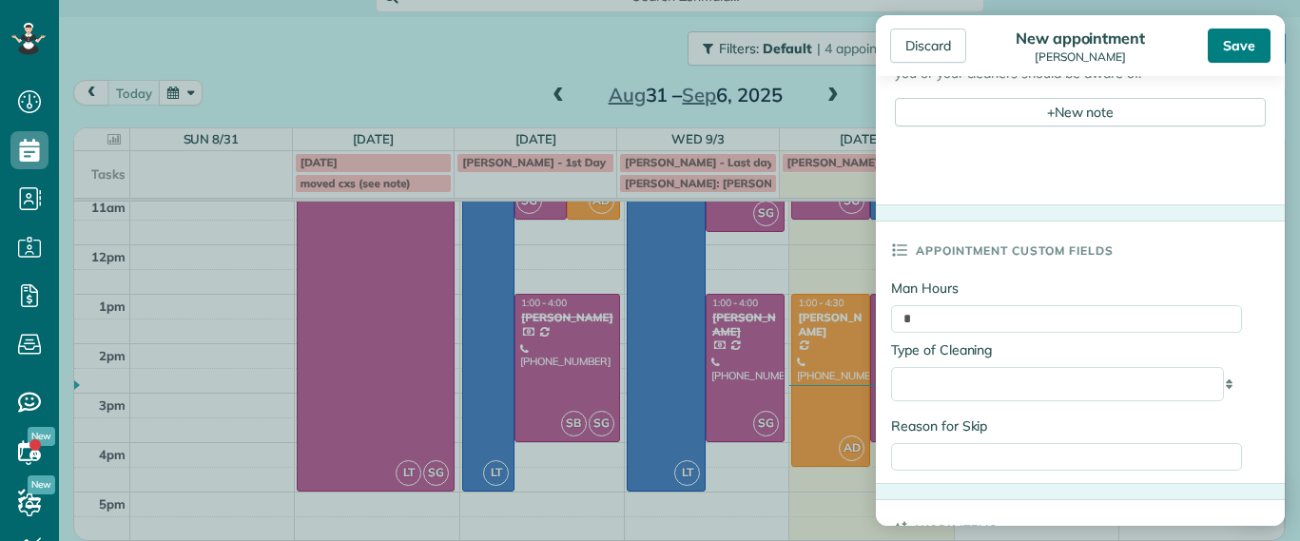
click at [1248, 57] on div "Save" at bounding box center [1239, 46] width 63 height 34
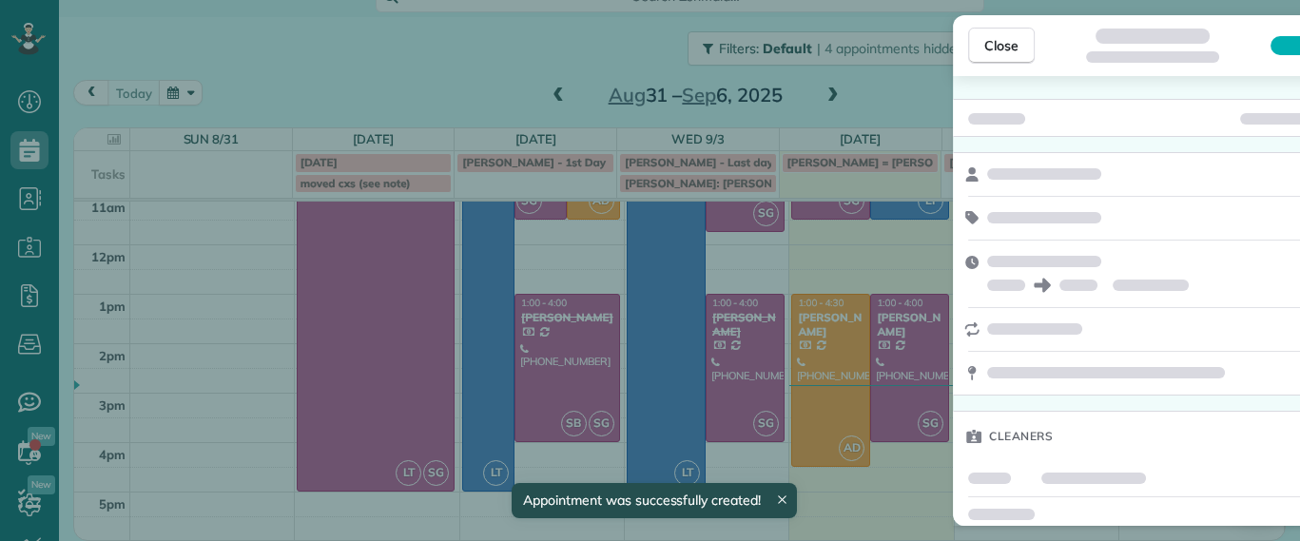
scroll to position [23, 0]
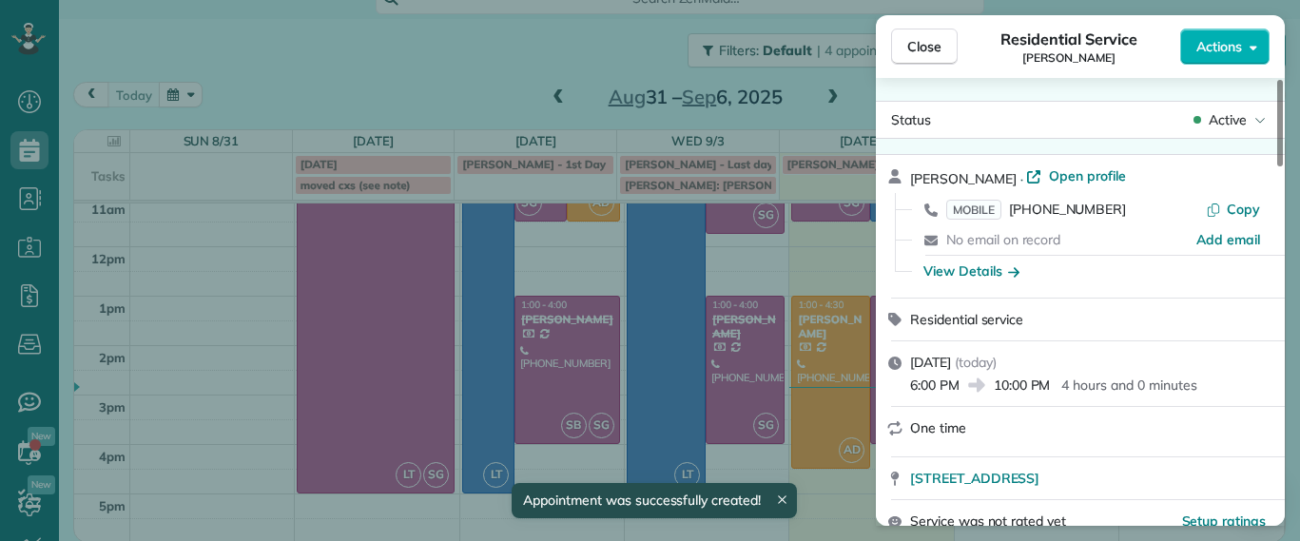
click at [935, 57] on button "Close" at bounding box center [924, 47] width 67 height 36
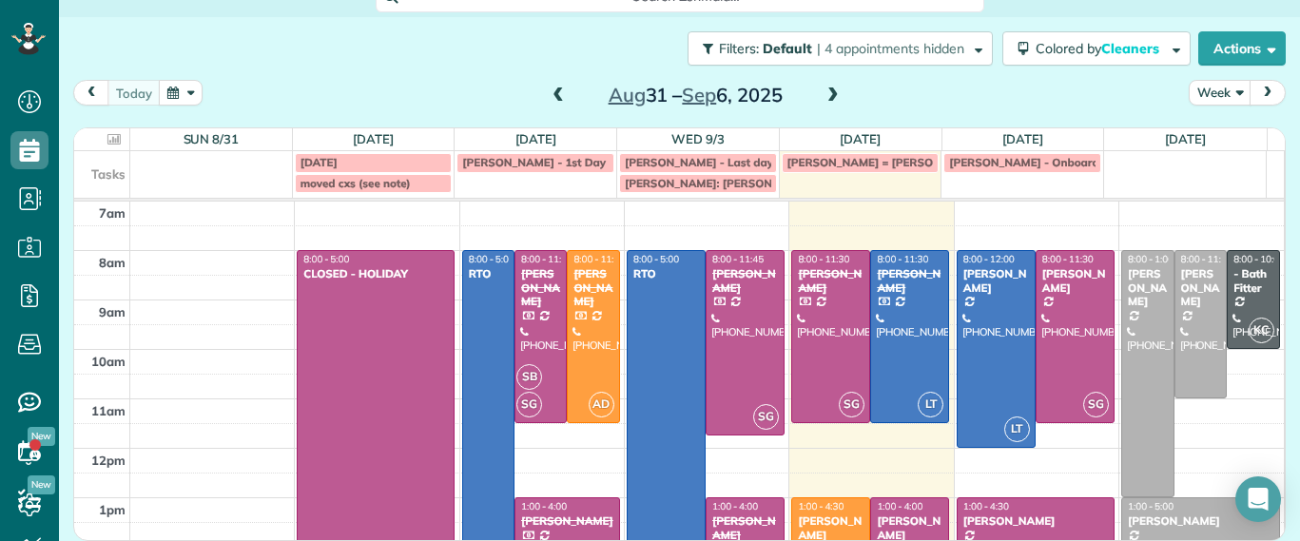
click at [827, 97] on span at bounding box center [833, 96] width 21 height 17
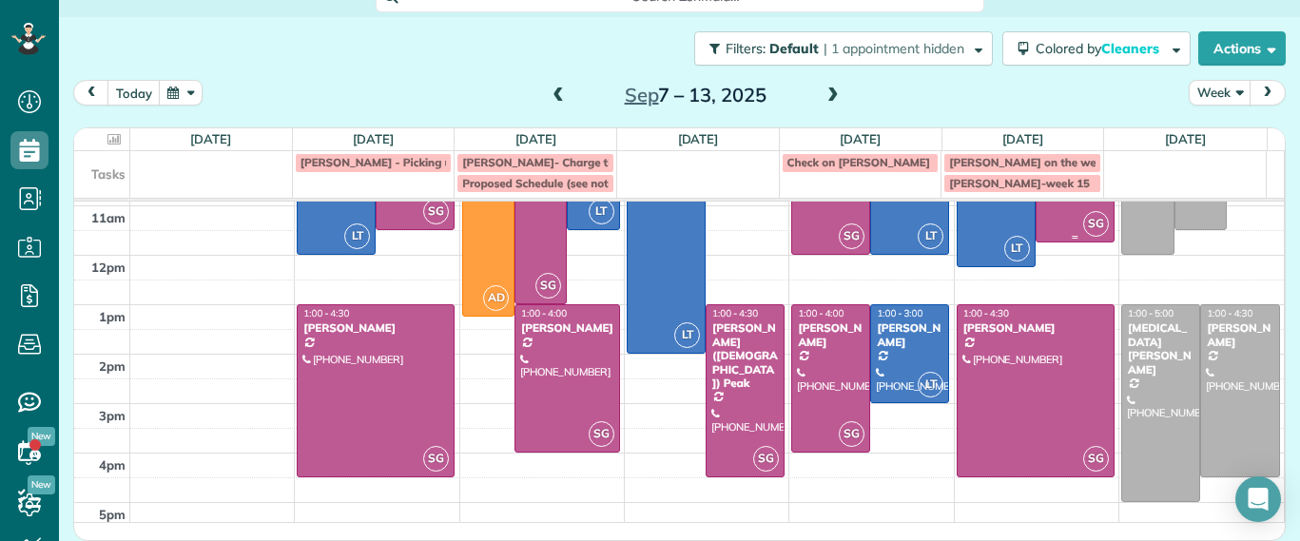
scroll to position [223, 0]
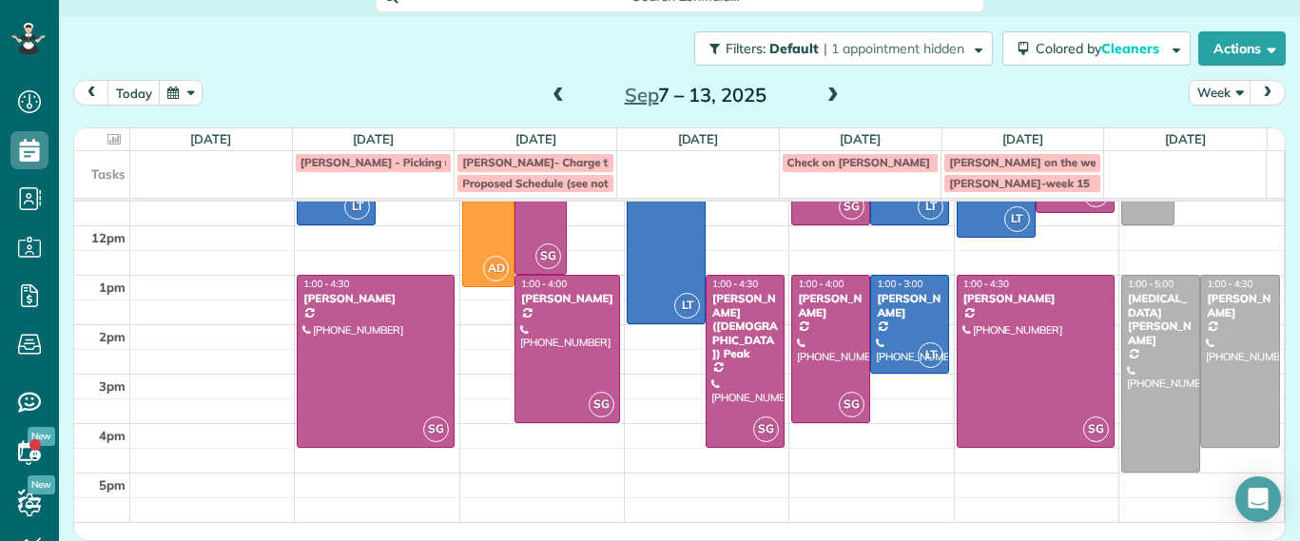
click at [552, 93] on span at bounding box center [558, 96] width 21 height 17
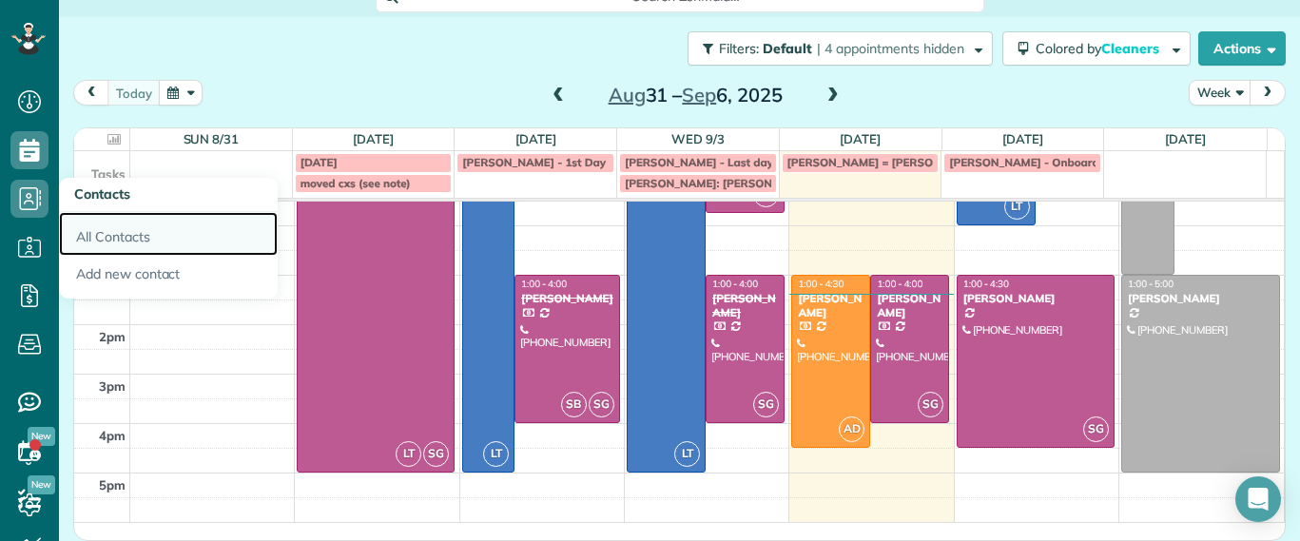
click at [91, 233] on link "All Contacts" at bounding box center [168, 234] width 219 height 44
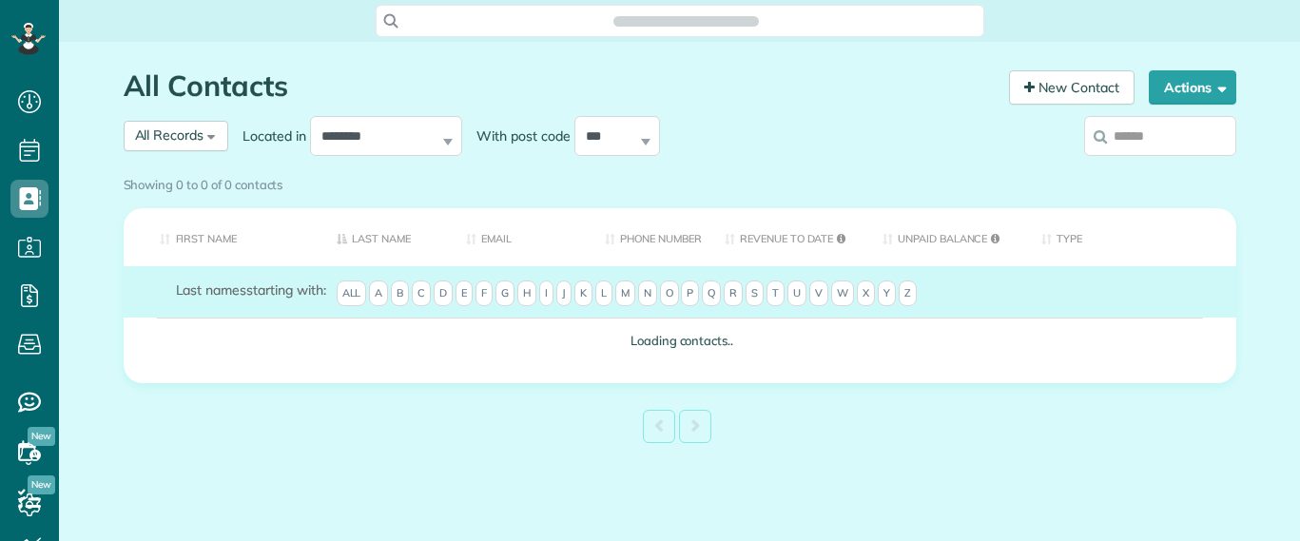
scroll to position [9, 9]
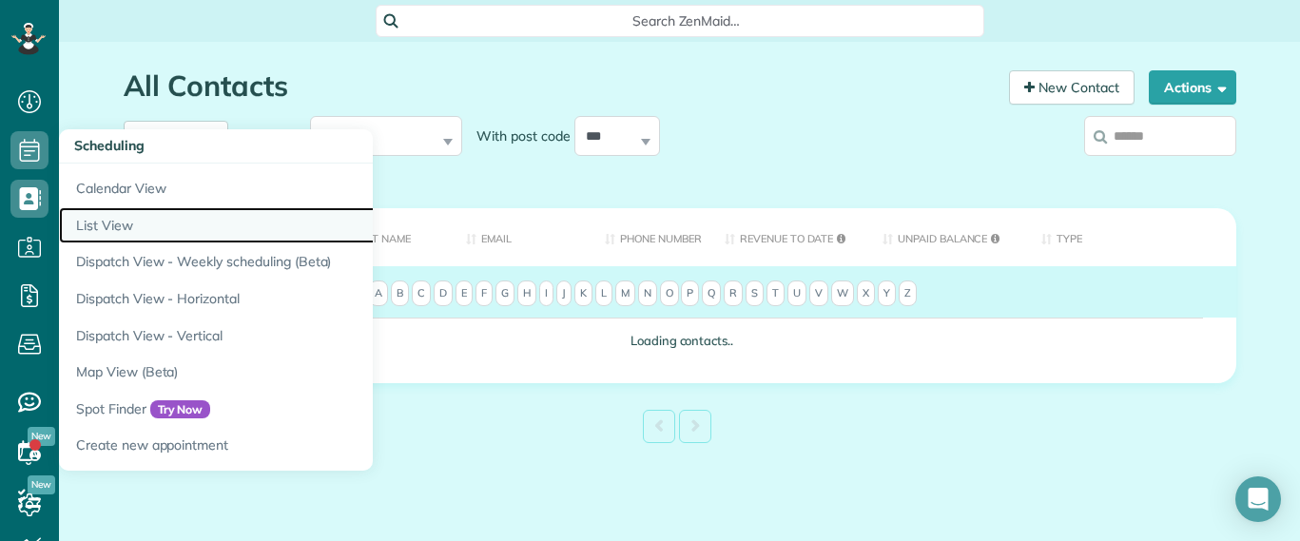
click at [81, 216] on link "List View" at bounding box center [297, 225] width 476 height 37
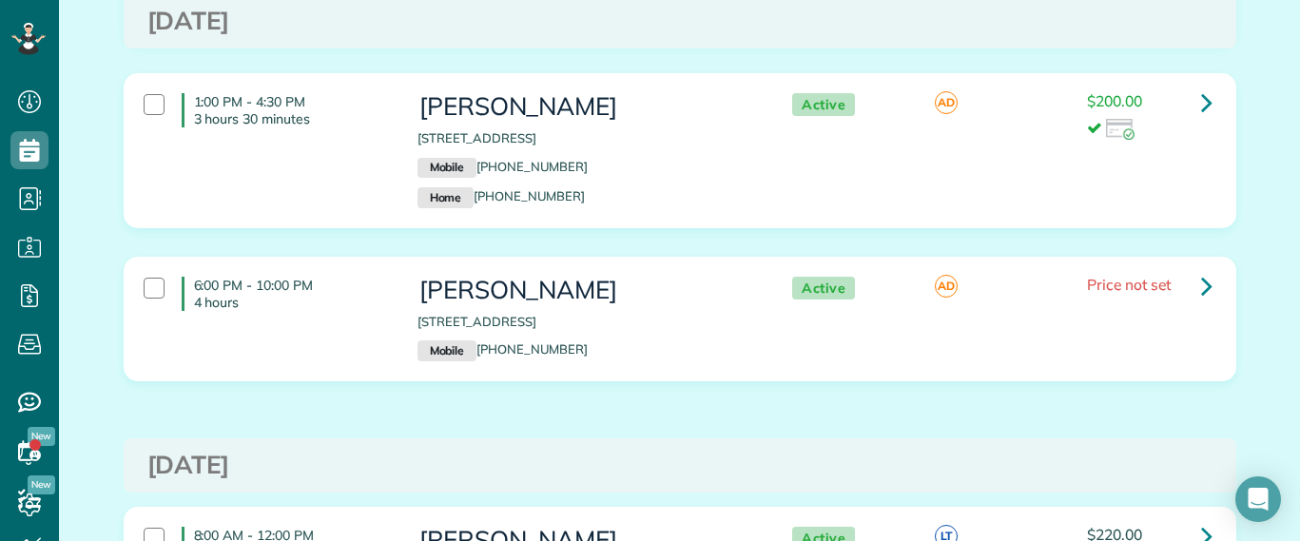
scroll to position [238, 0]
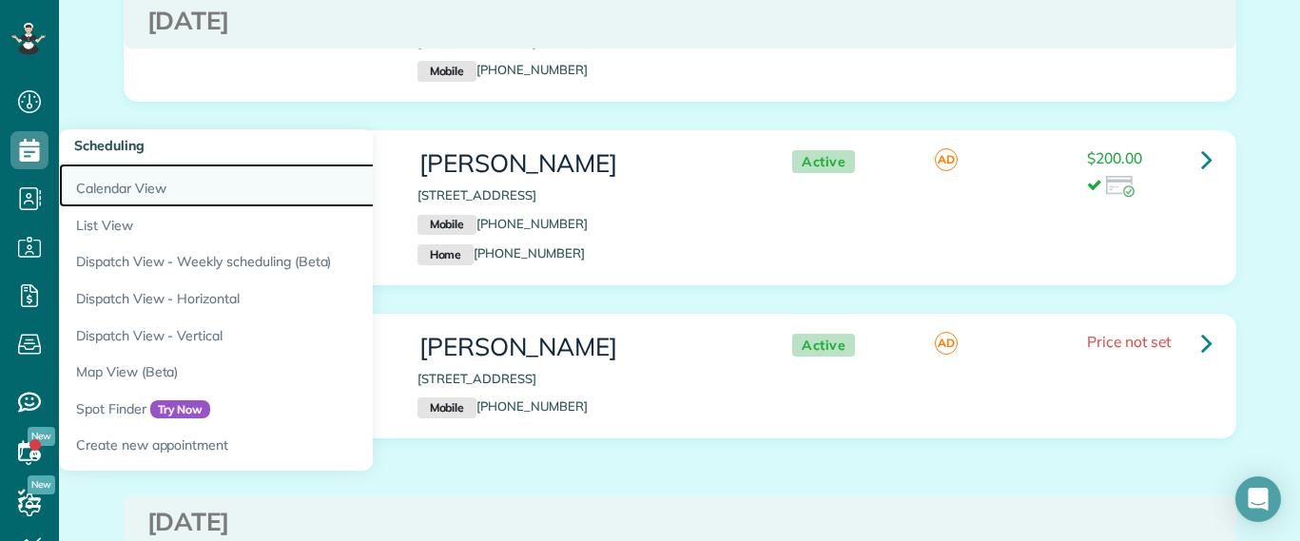
click at [101, 185] on link "Calendar View" at bounding box center [297, 186] width 476 height 44
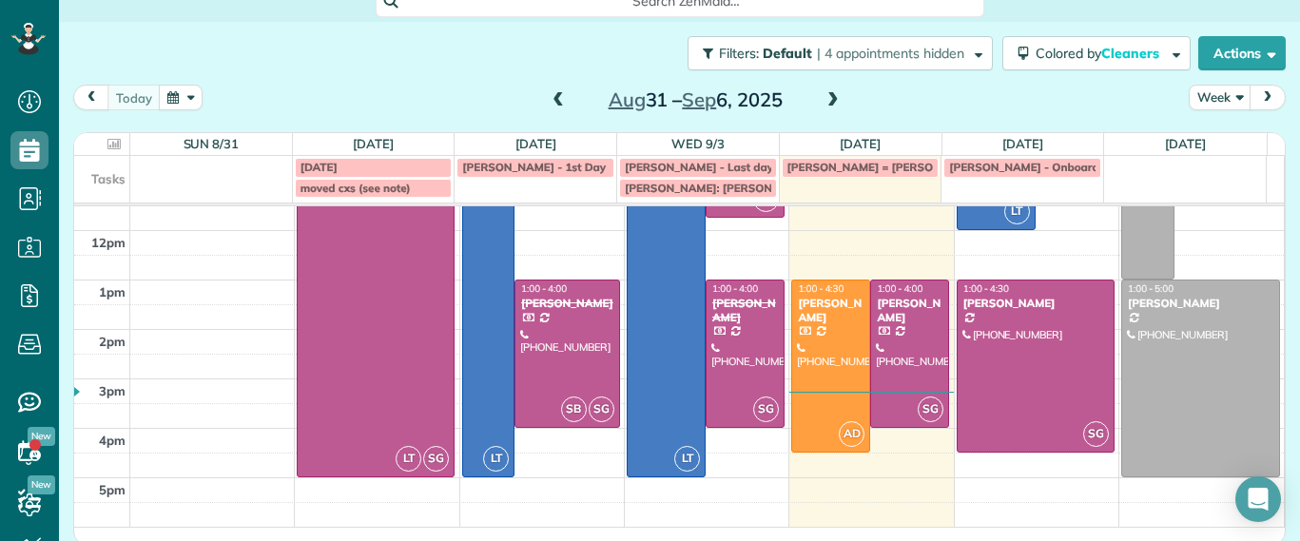
scroll to position [25, 0]
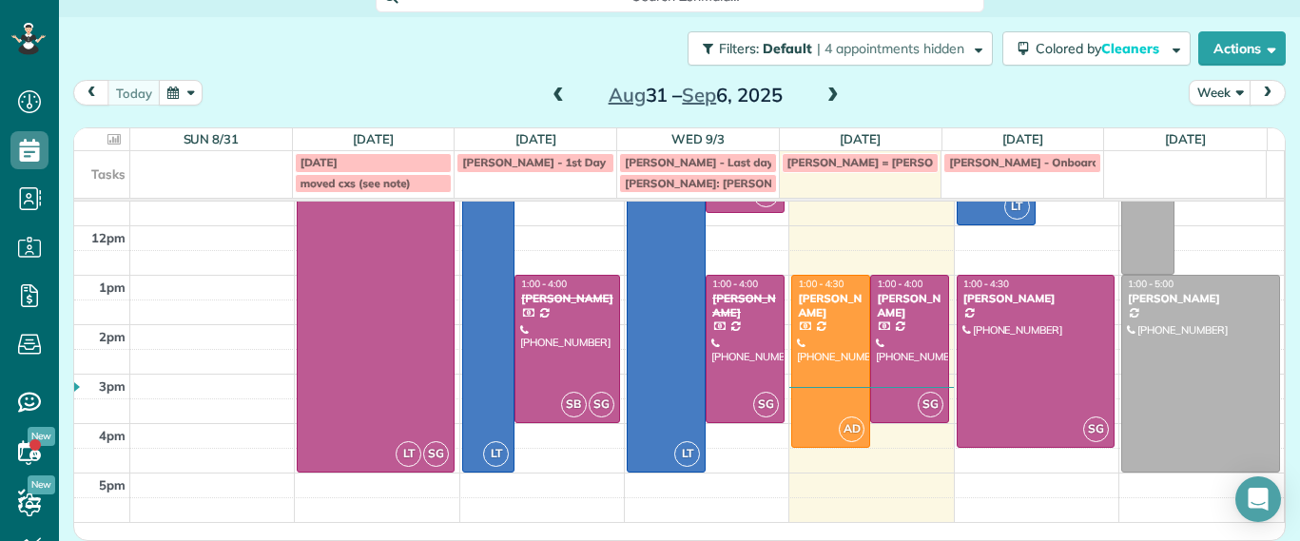
click at [869, 463] on div "7am 8am 9am 10am 11am 12pm 1pm 2pm 3pm 4pm 5pm LT SG 8:00 - 5:00 CLOSED - HOLID…" at bounding box center [679, 250] width 1210 height 543
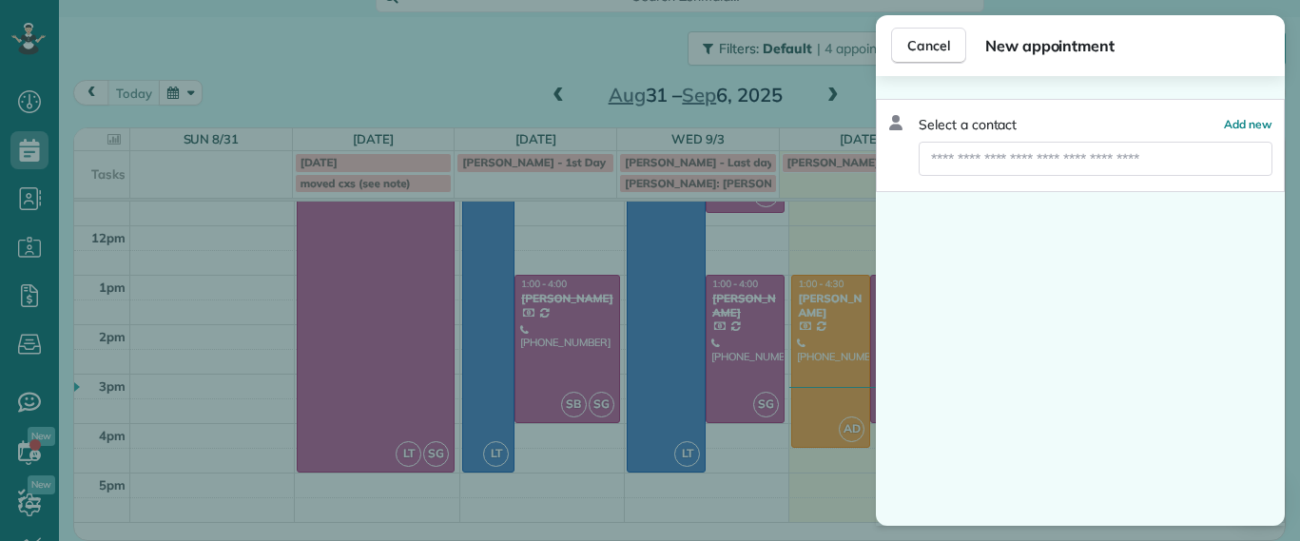
click at [820, 483] on div "Cancel New appointment Select a contact Add new" at bounding box center [650, 270] width 1300 height 541
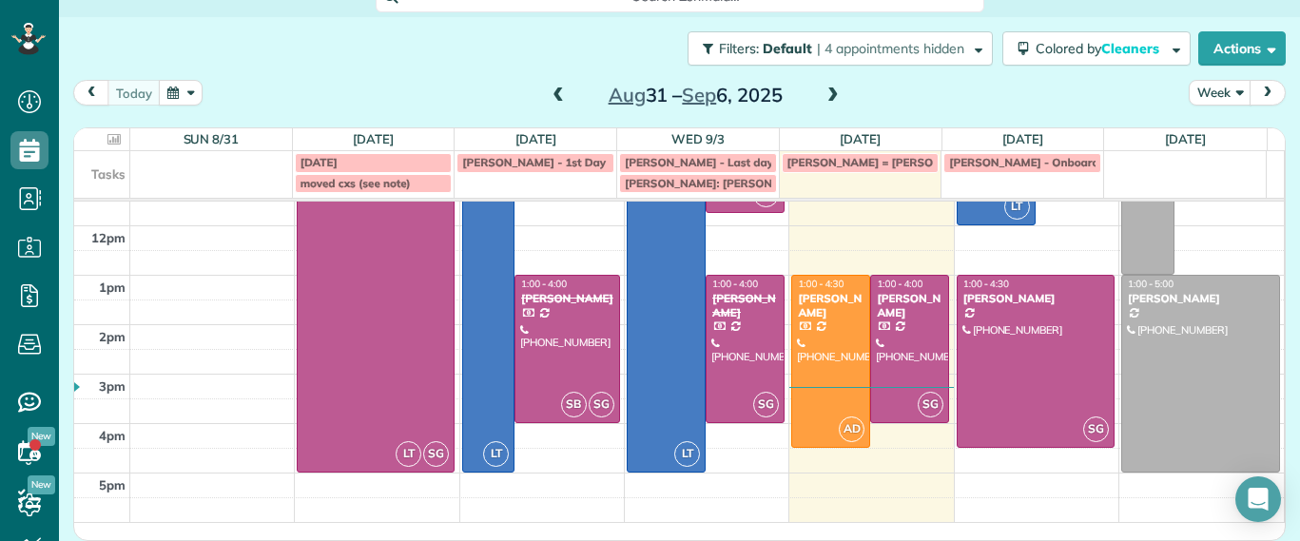
click at [808, 491] on div "7am 8am 9am 10am 11am 12pm 1pm 2pm 3pm 4pm 5pm LT SG 8:00 - 5:00 CLOSED - HOLID…" at bounding box center [679, 250] width 1210 height 543
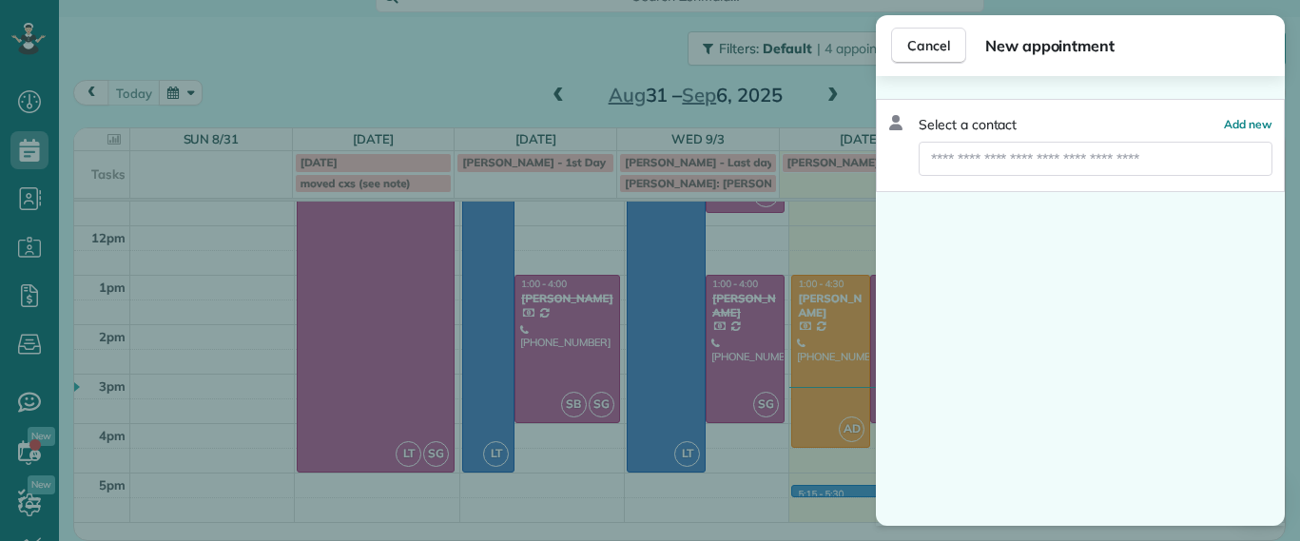
click at [796, 475] on div "Cancel New appointment Select a contact Add new" at bounding box center [650, 270] width 1300 height 541
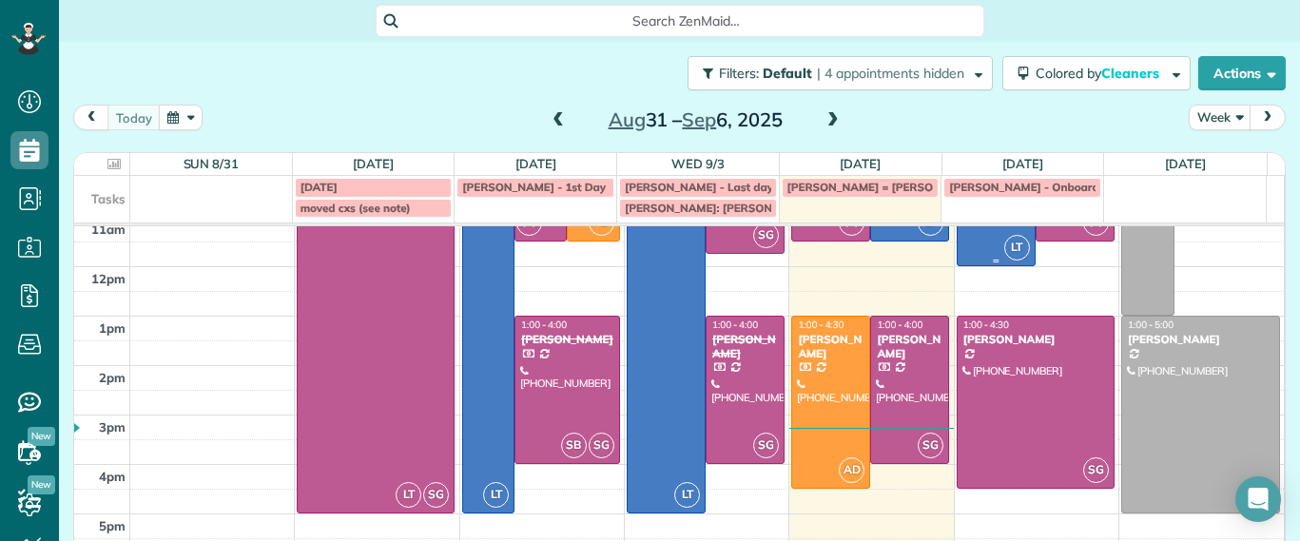
scroll to position [223, 0]
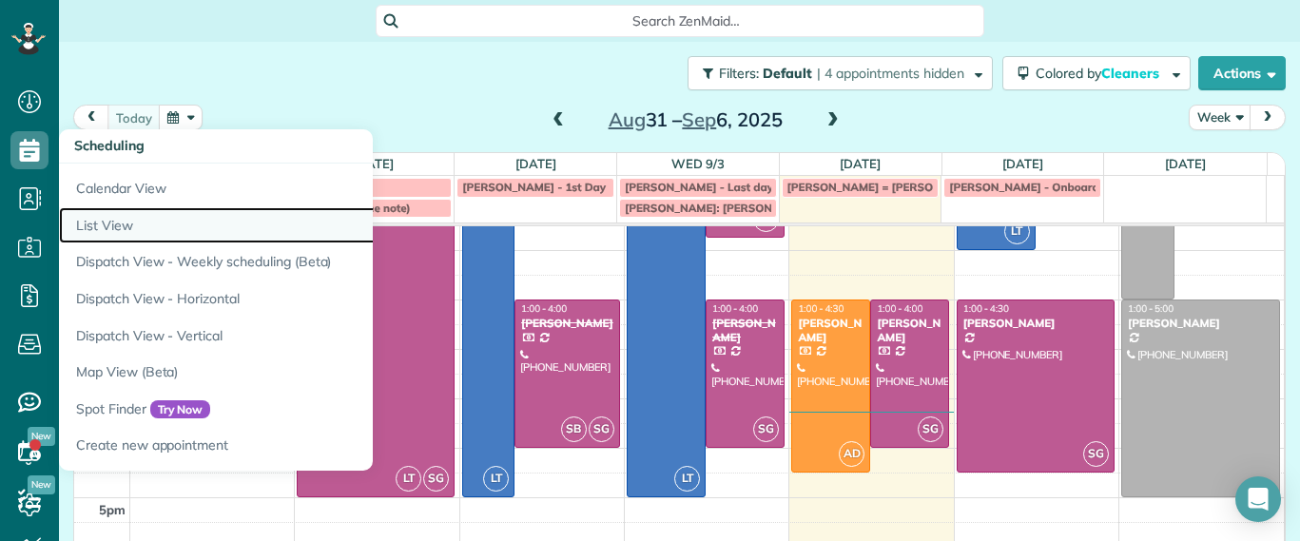
click at [78, 221] on link "List View" at bounding box center [297, 225] width 476 height 37
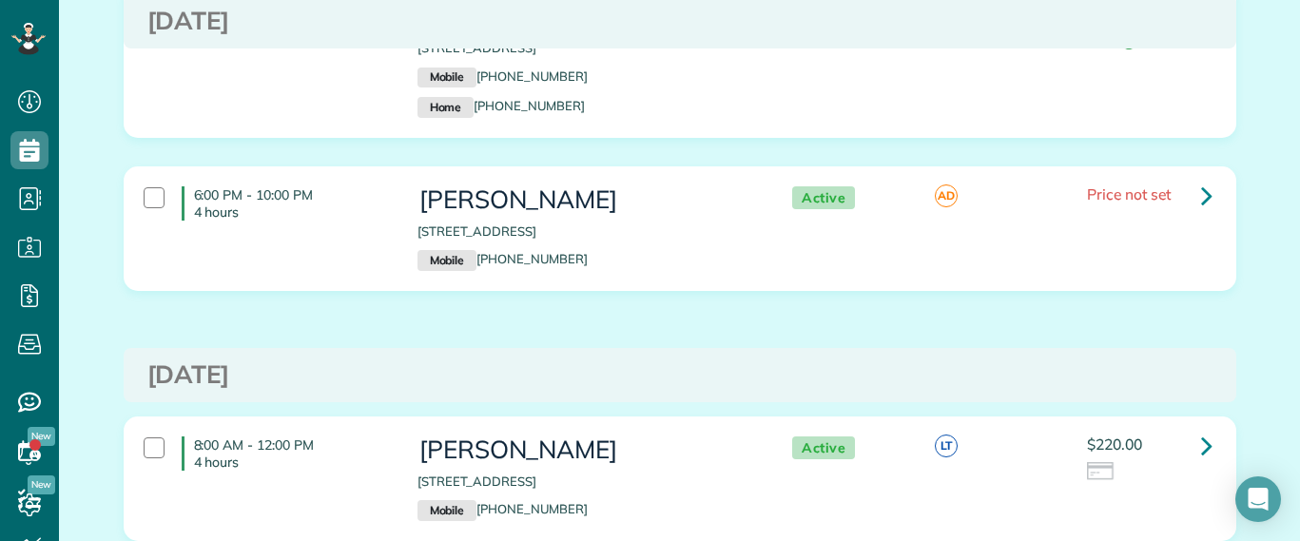
scroll to position [238, 0]
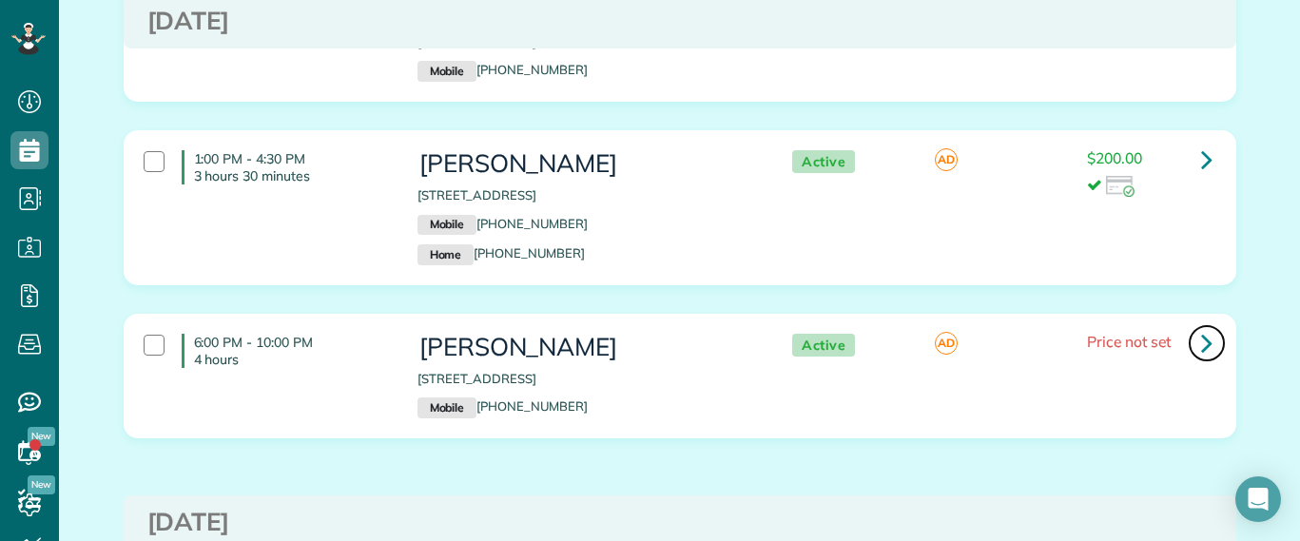
click at [1188, 349] on link at bounding box center [1207, 343] width 38 height 38
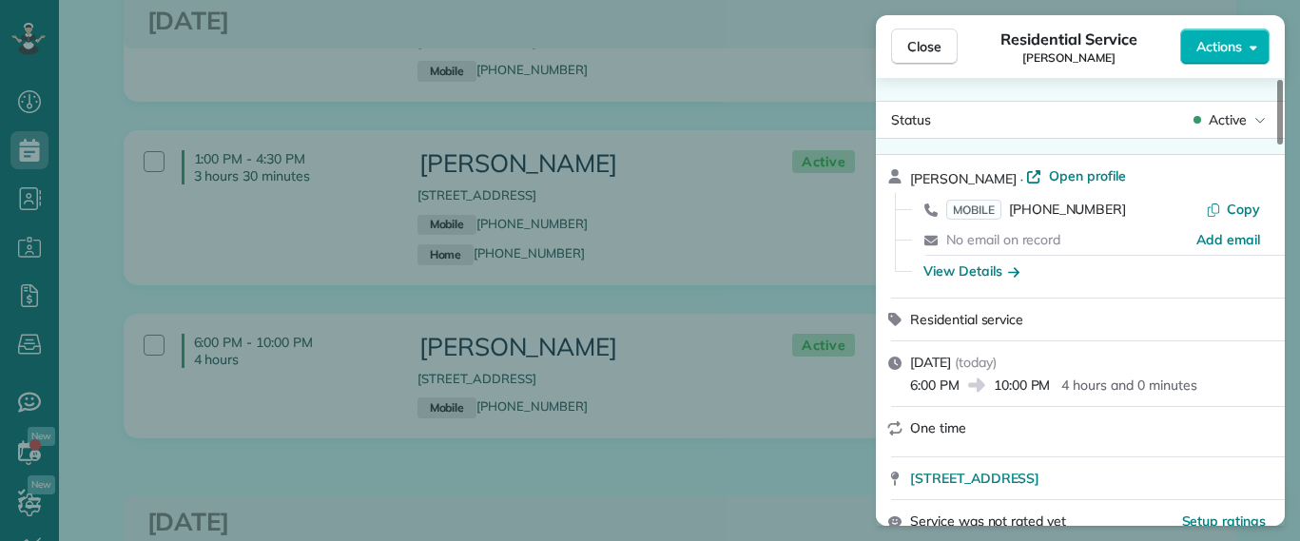
scroll to position [119, 0]
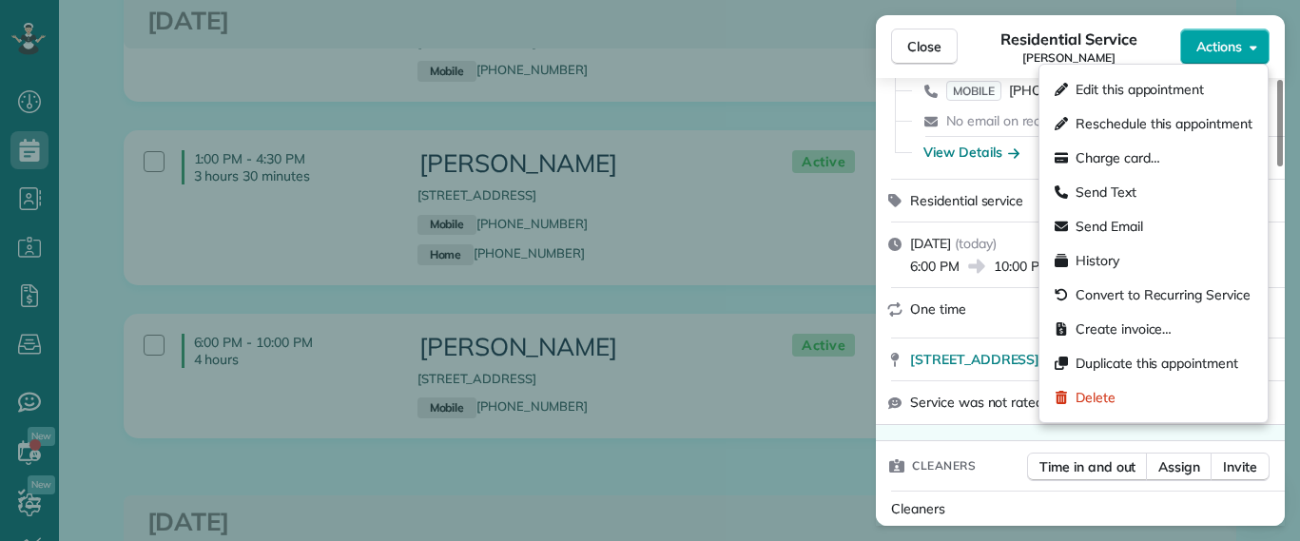
click at [1201, 55] on span "Actions" at bounding box center [1220, 46] width 46 height 19
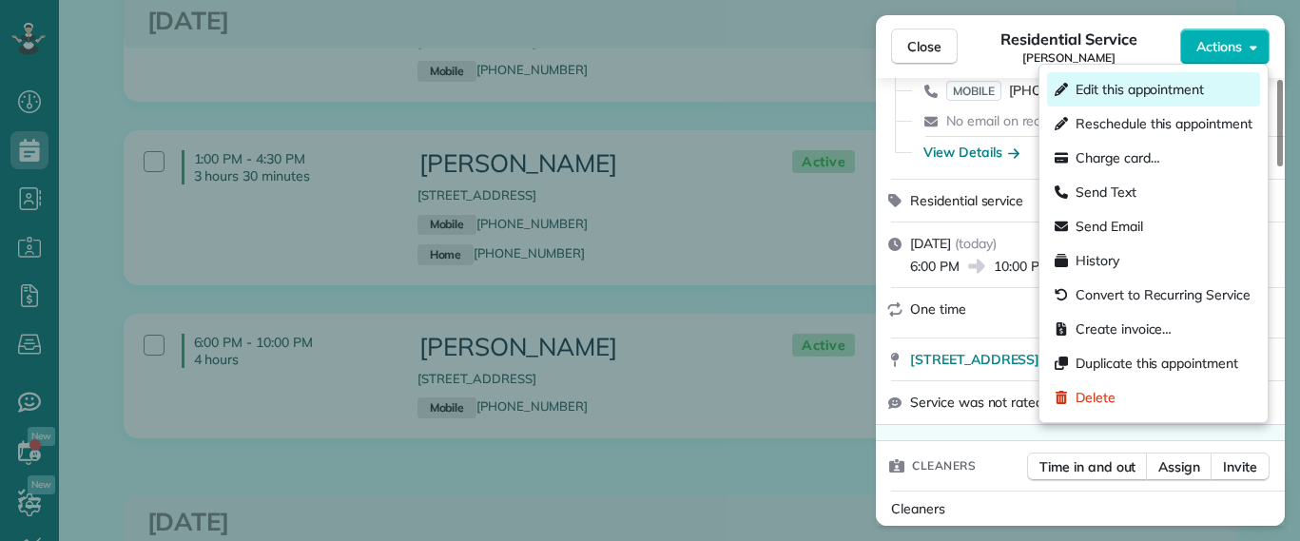
click at [1149, 91] on span "Edit this appointment" at bounding box center [1140, 89] width 128 height 19
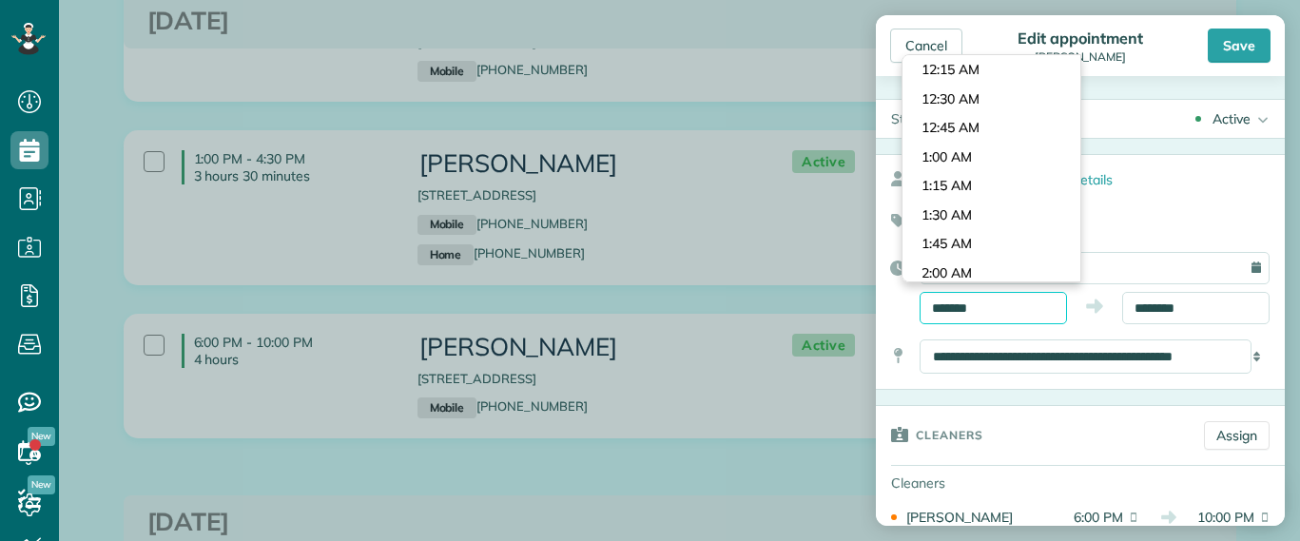
click at [942, 294] on input "*******" at bounding box center [993, 308] width 147 height 32
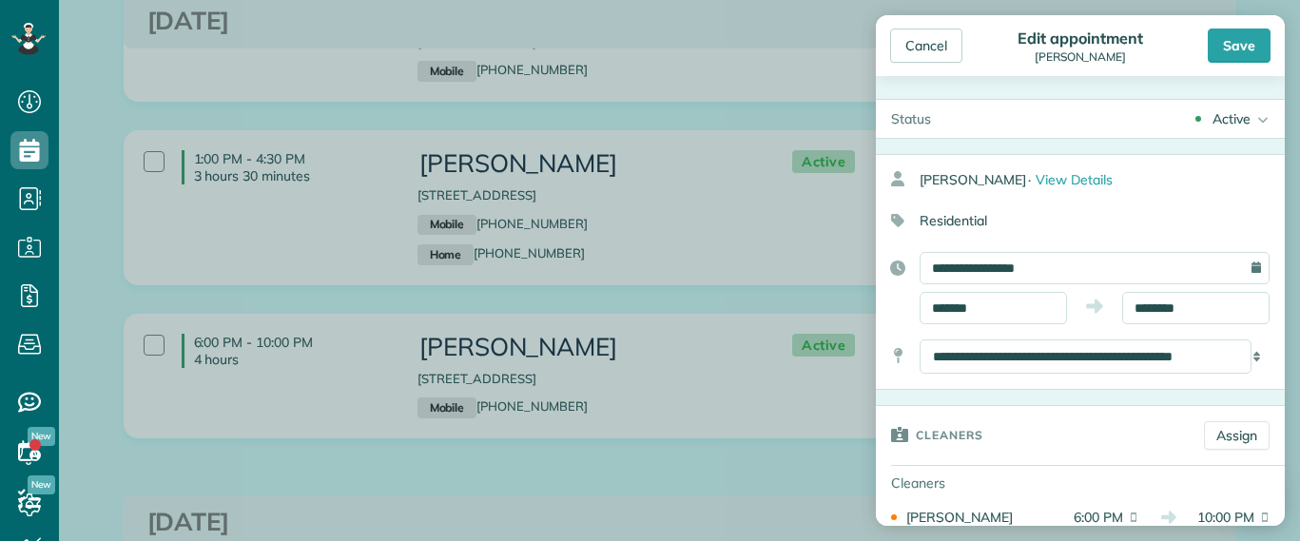
click at [962, 200] on body "Dashboard Scheduling Calendar View List View Dispatch View - Weekly scheduling …" at bounding box center [650, 270] width 1300 height 541
click at [971, 296] on input "*******" at bounding box center [993, 308] width 147 height 32
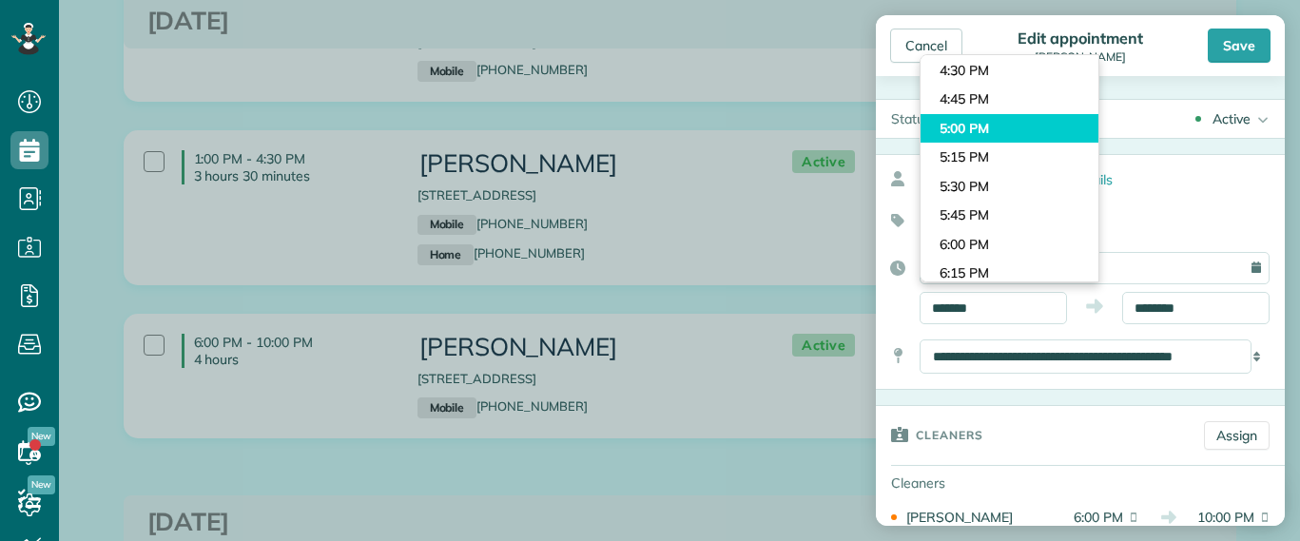
type input "*******"
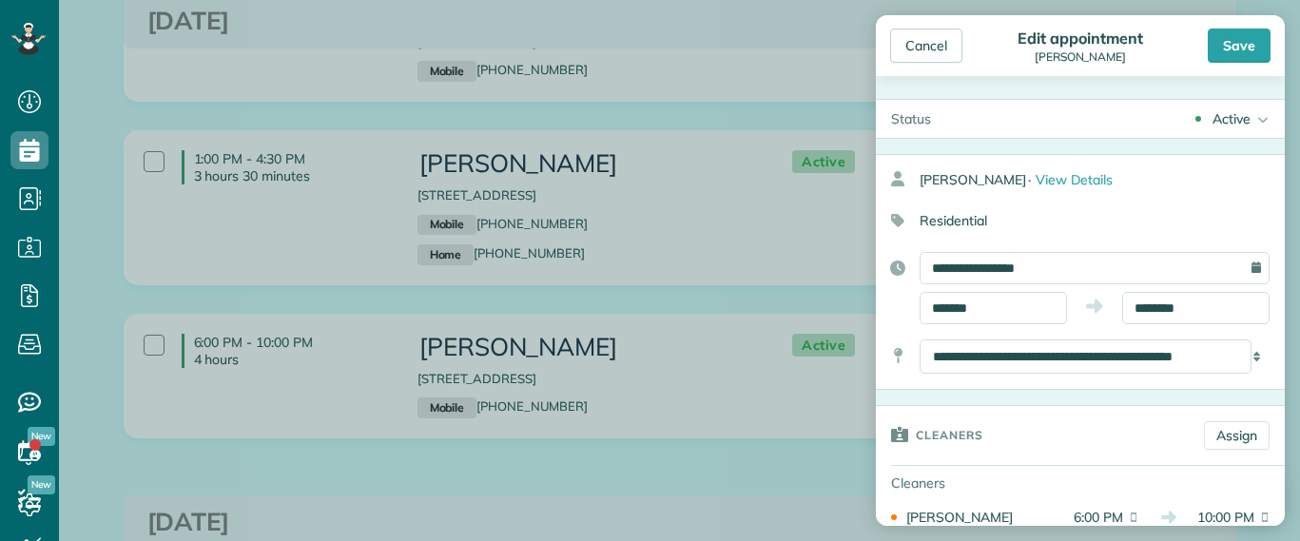
click at [975, 127] on body "Dashboard Scheduling Calendar View List View Dispatch View - Weekly scheduling …" at bounding box center [650, 270] width 1300 height 541
click at [1220, 49] on div "Save" at bounding box center [1239, 46] width 63 height 34
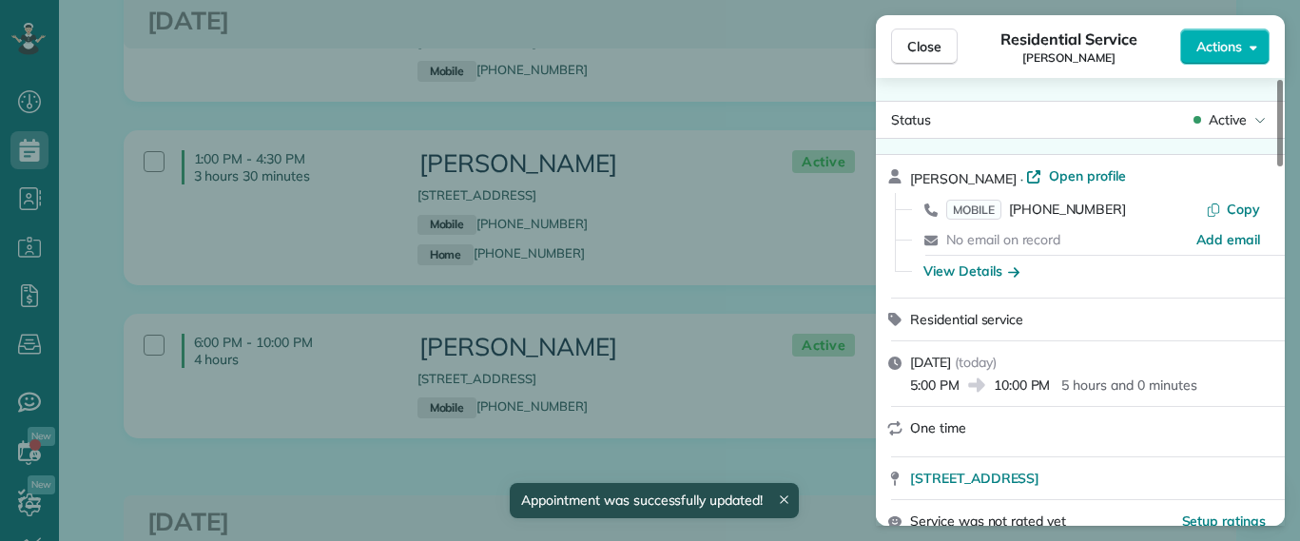
click at [30, 157] on div "Close Residential Service Lila Jenkins Actions Status Active Lila Jenkins · Ope…" at bounding box center [650, 270] width 1300 height 541
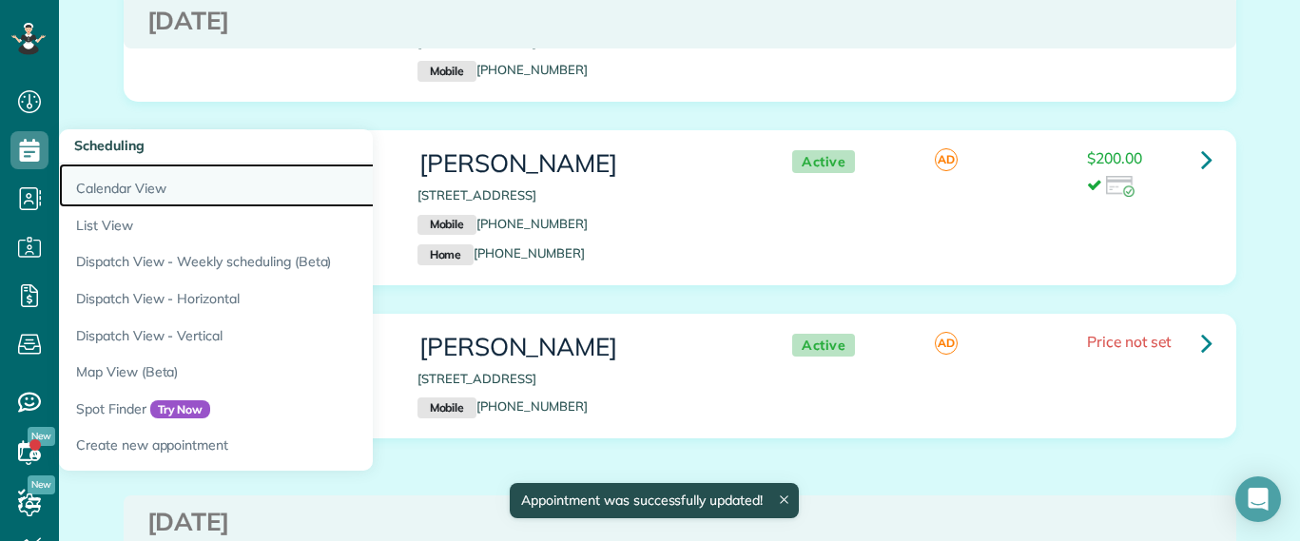
click at [107, 185] on link "Calendar View" at bounding box center [297, 186] width 476 height 44
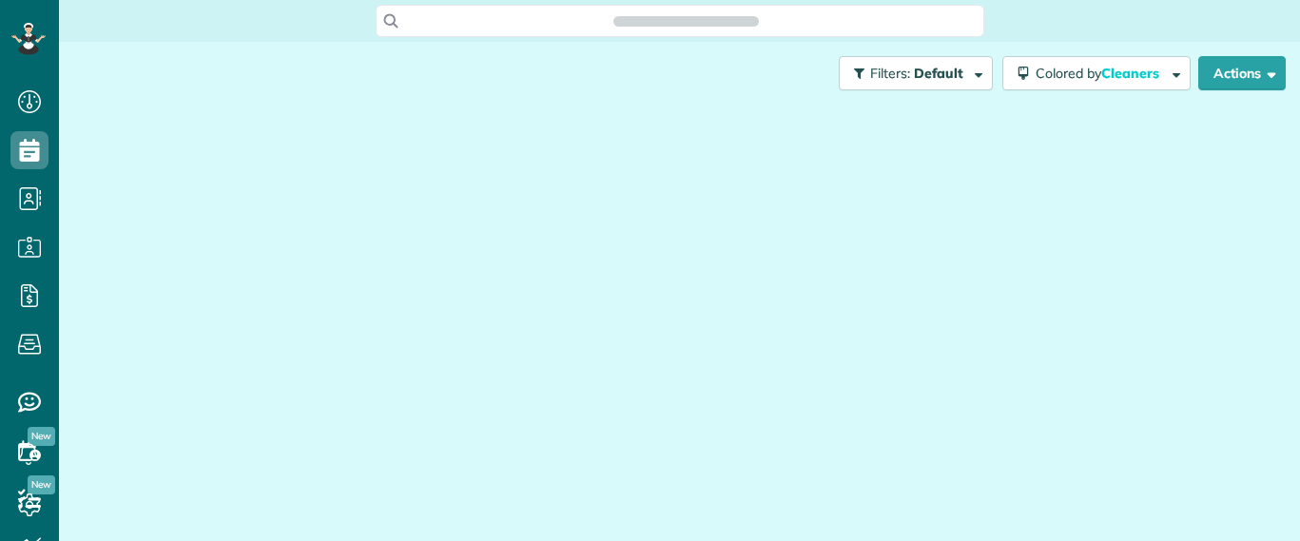
scroll to position [9, 9]
